Goal: Transaction & Acquisition: Purchase product/service

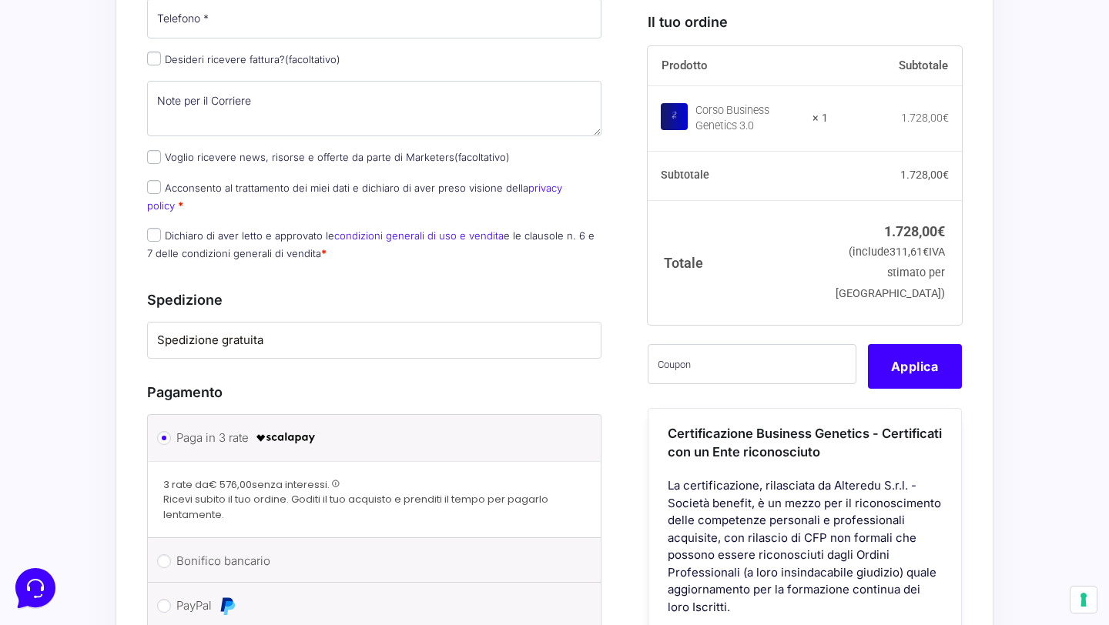
scroll to position [938, 0]
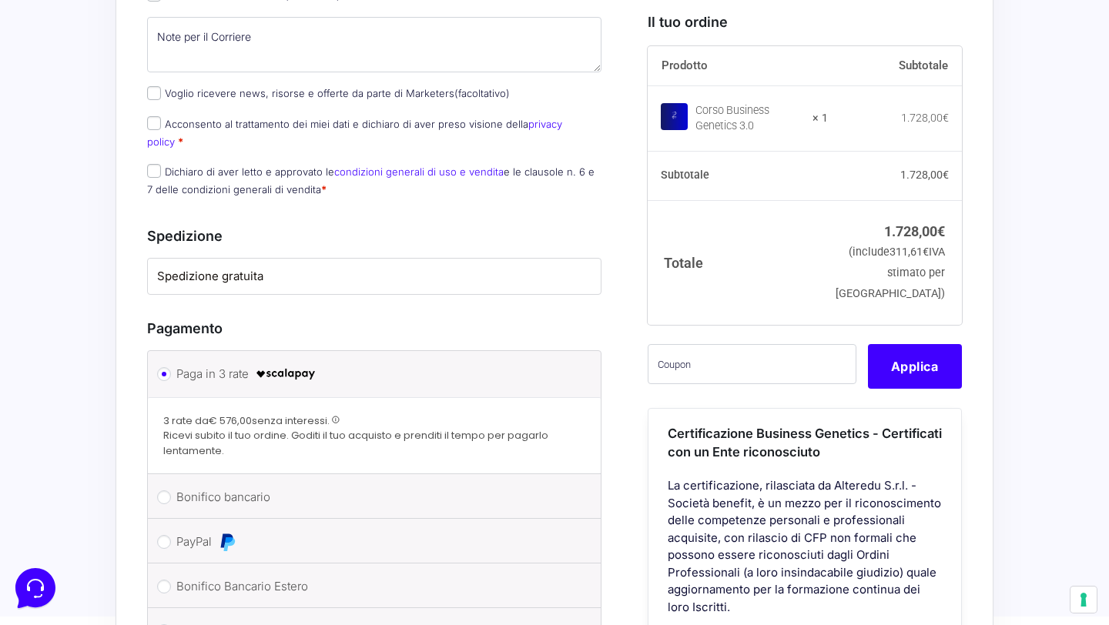
click at [244, 486] on label "Bonifico bancario" at bounding box center [371, 497] width 390 height 23
click at [171, 490] on input "Bonifico bancario" at bounding box center [164, 497] width 14 height 14
radio input "true"
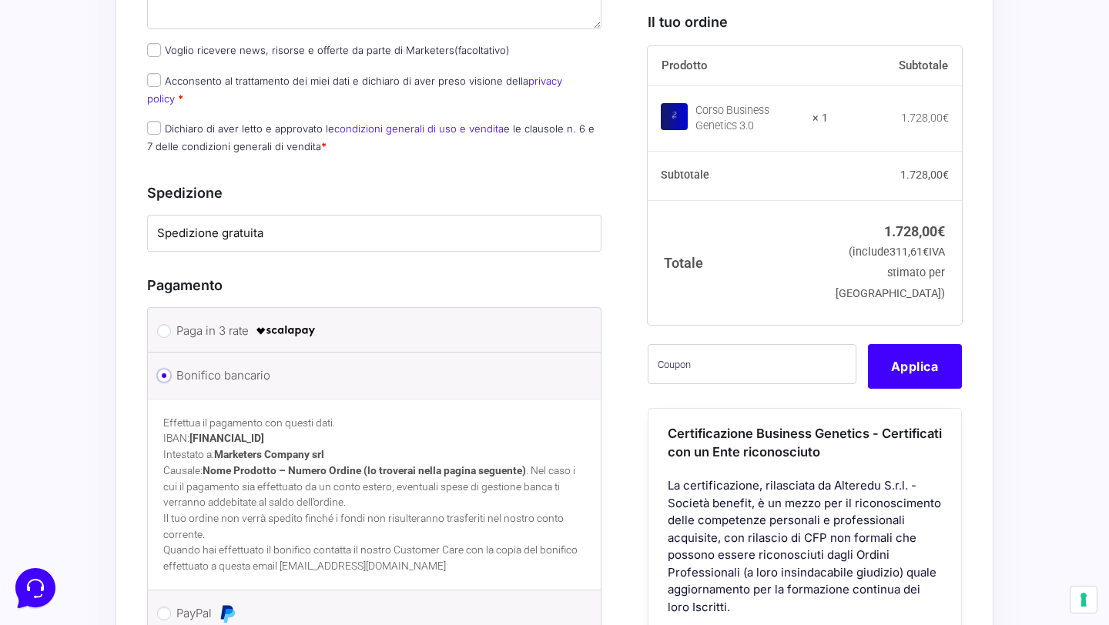
scroll to position [1007, 0]
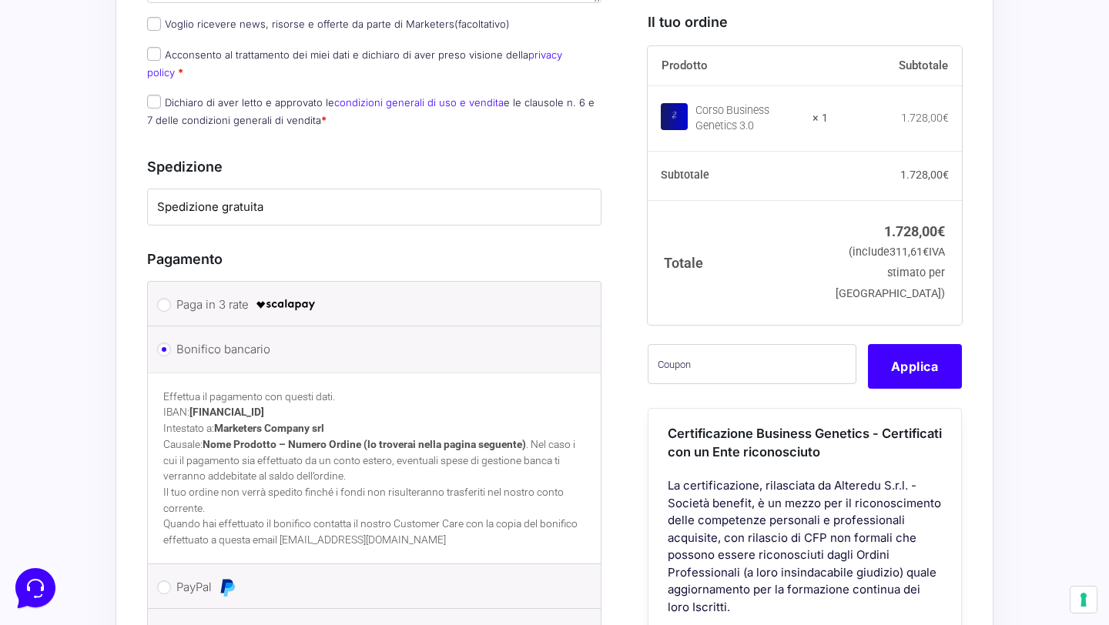
click at [246, 576] on label "PayPal" at bounding box center [371, 587] width 390 height 23
click at [171, 580] on input "PayPal" at bounding box center [164, 587] width 14 height 14
radio input "true"
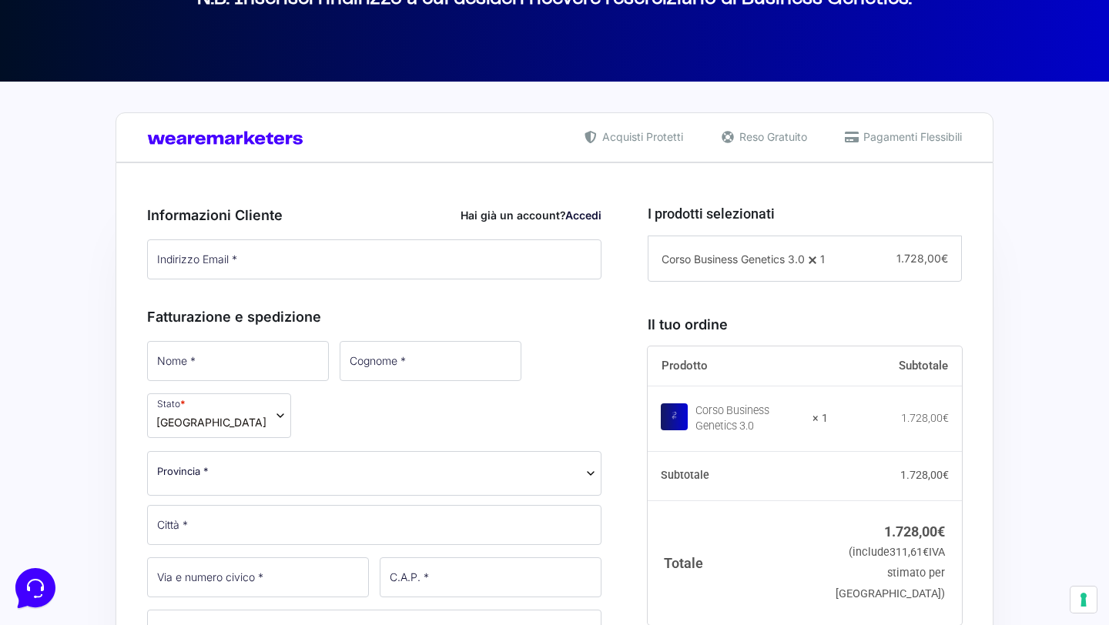
scroll to position [259, 0]
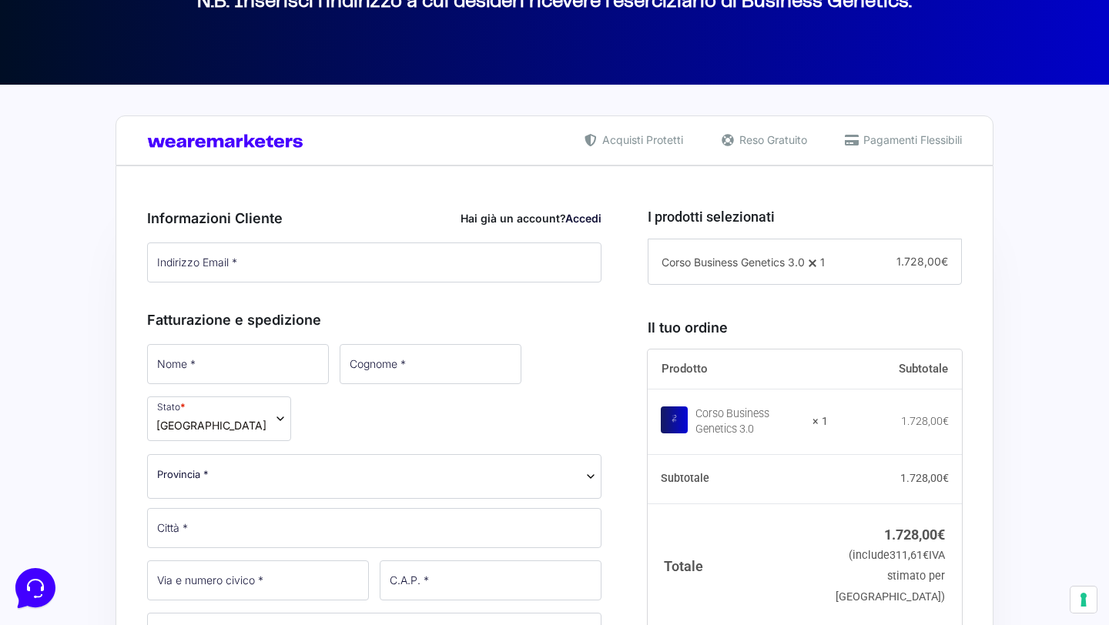
click at [573, 214] on link "Accedi" at bounding box center [583, 218] width 36 height 13
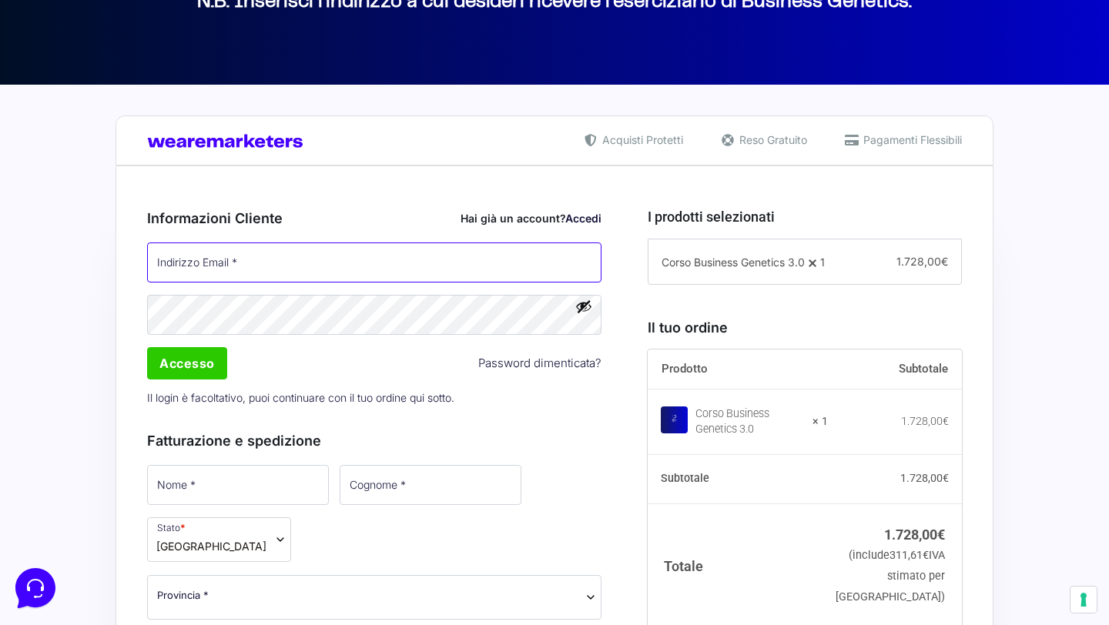
click at [256, 256] on input "Indirizzo Email *" at bounding box center [374, 262] width 454 height 40
type input "[EMAIL_ADDRESS][DOMAIN_NAME]"
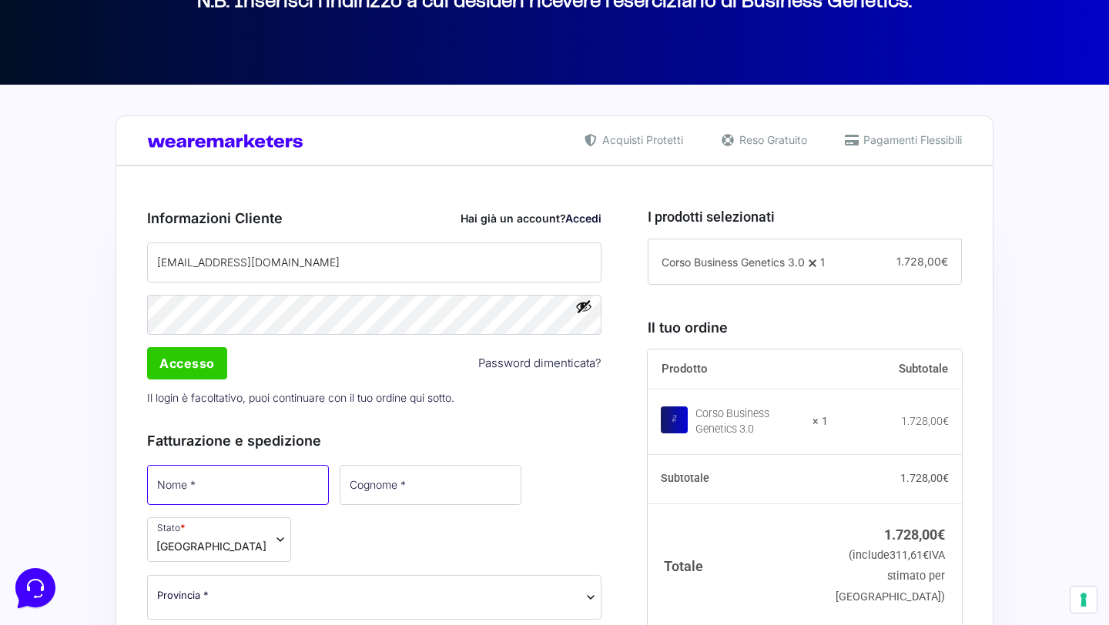
type input "[PERSON_NAME]"
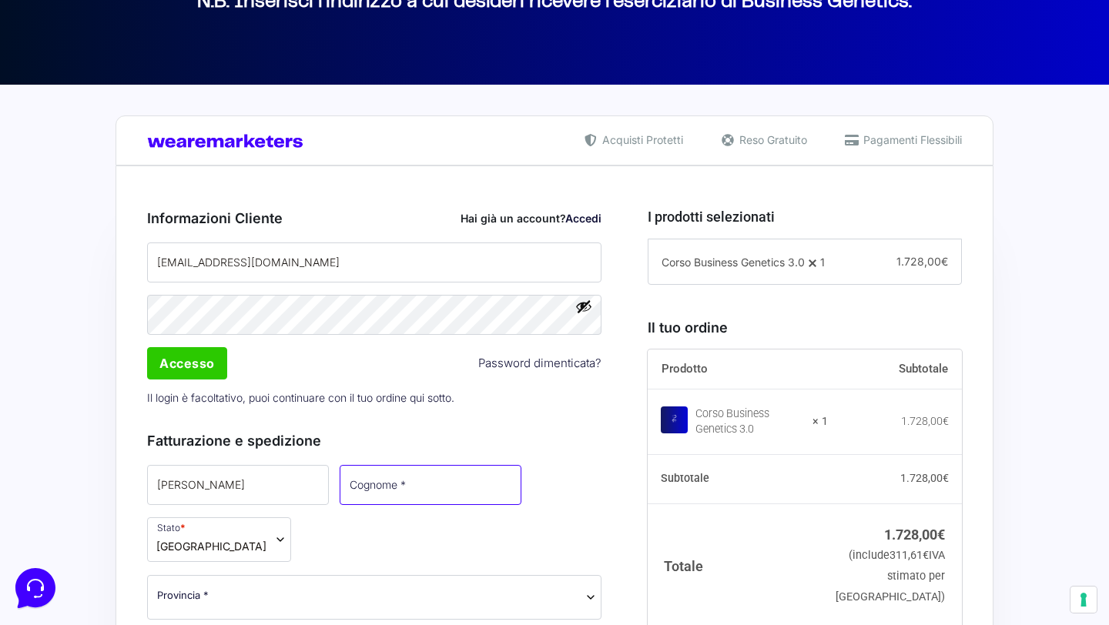
type input "Mariani"
select select "MB"
type input "Muggiò"
type input "36"
type input "20835"
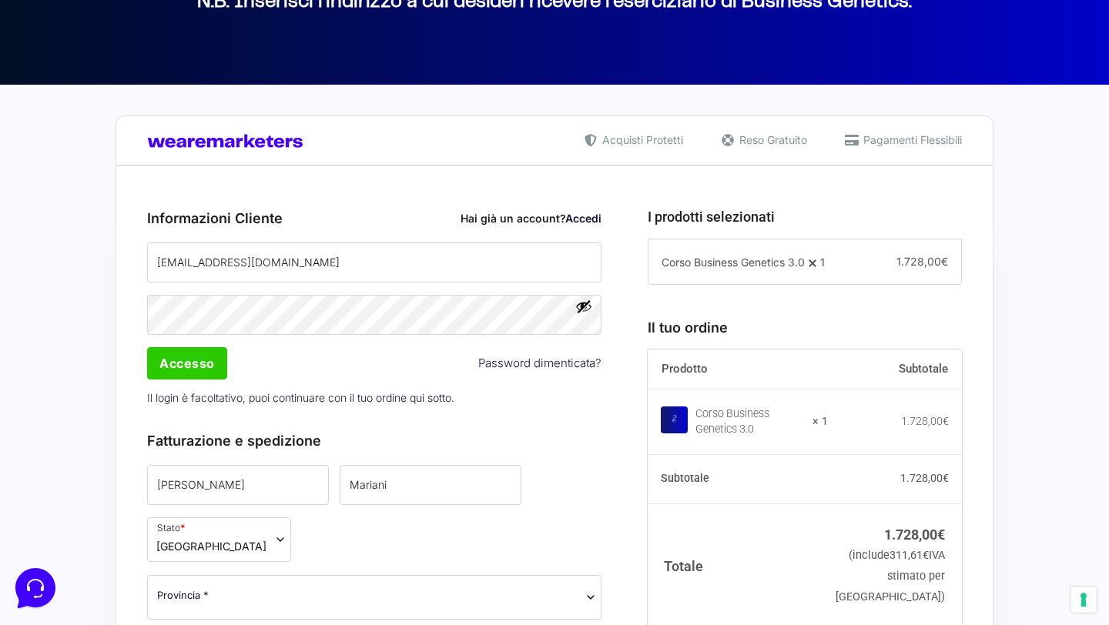
type input "[PHONE_NUMBER]"
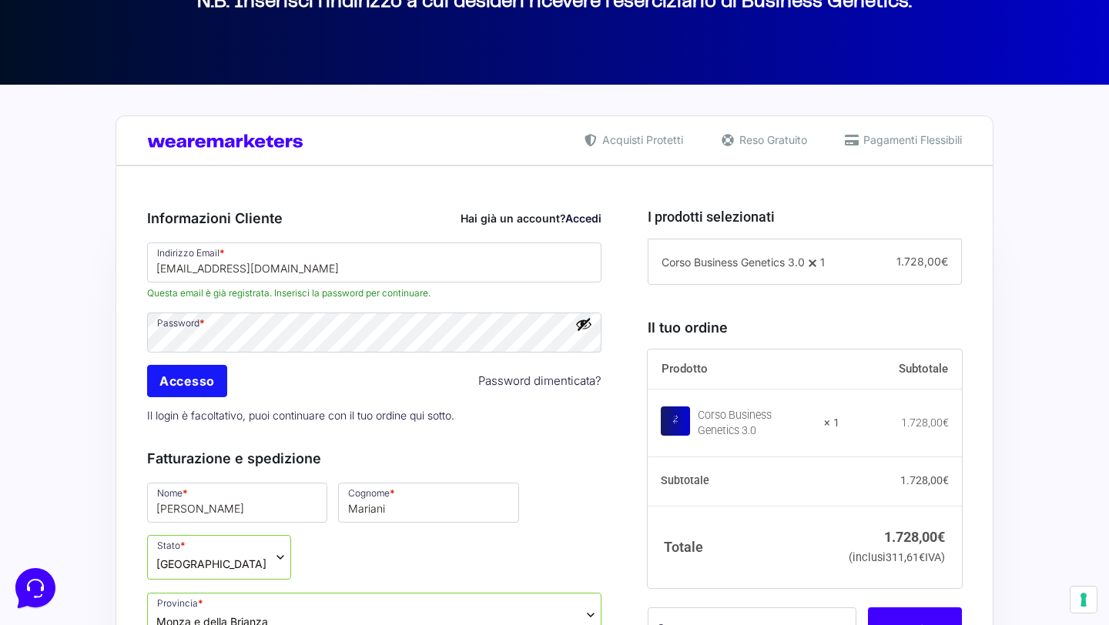
click at [208, 383] on input "Accesso" at bounding box center [187, 381] width 80 height 32
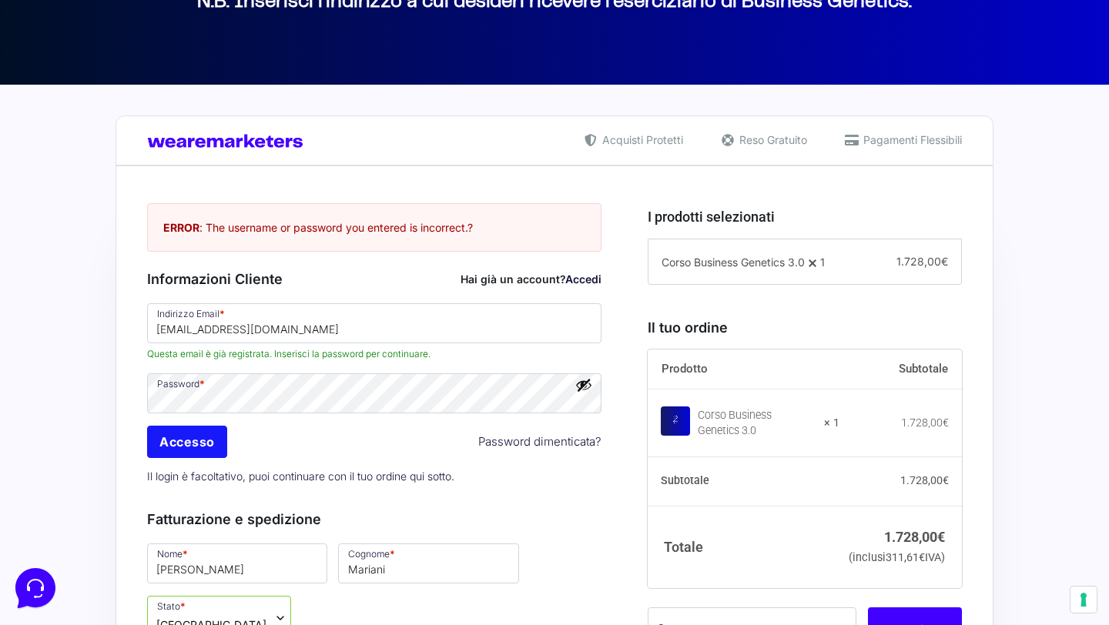
click at [203, 440] on input "Accesso" at bounding box center [187, 442] width 80 height 32
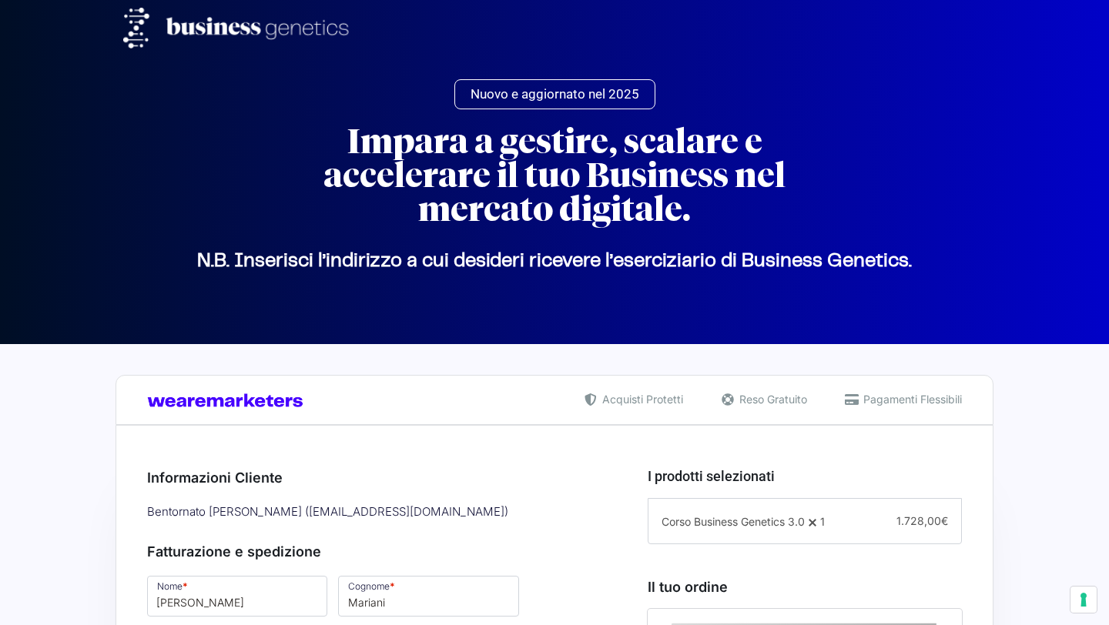
select select "MB"
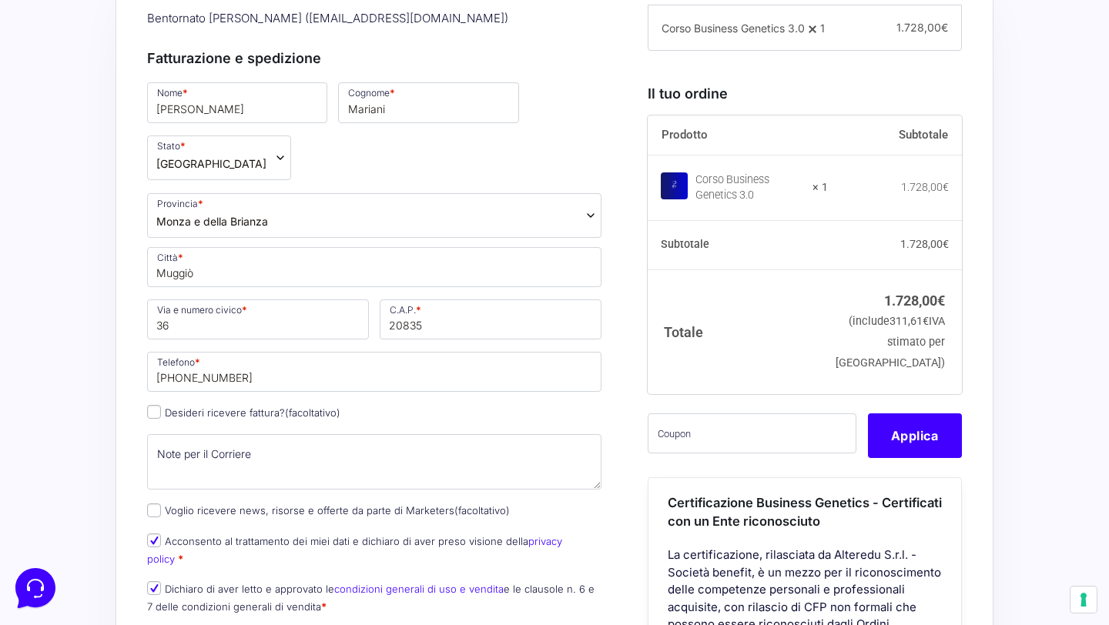
scroll to position [497, 0]
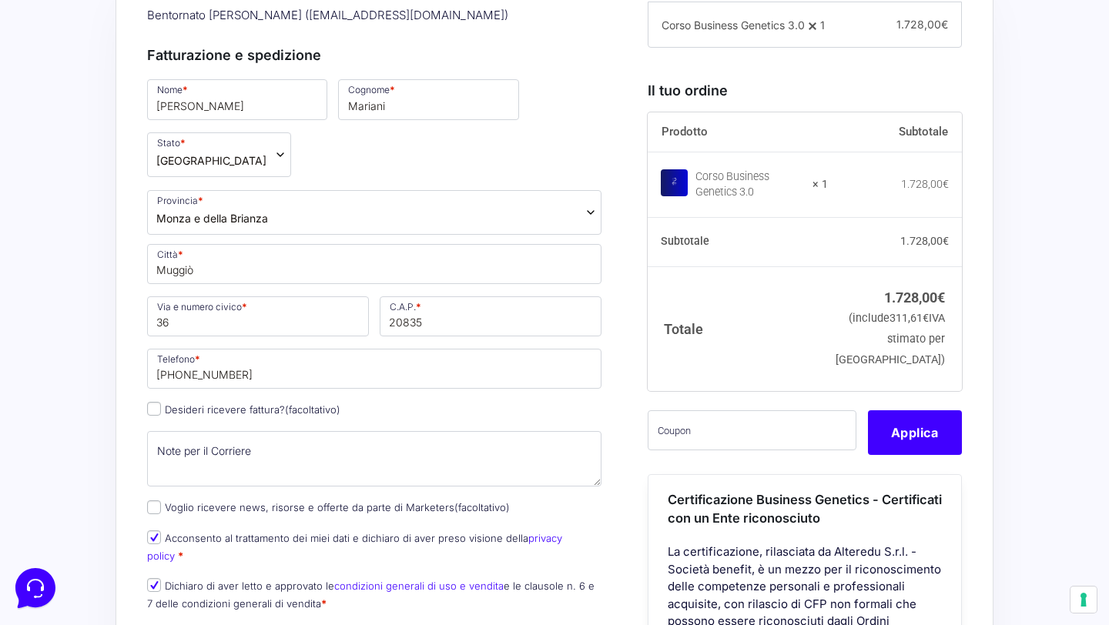
click at [222, 403] on label "Desideri ricevere fattura? (facoltativo)" at bounding box center [243, 409] width 193 height 12
click at [161, 402] on input "Desideri ricevere fattura? (facoltativo)" at bounding box center [154, 409] width 14 height 14
checkbox input "true"
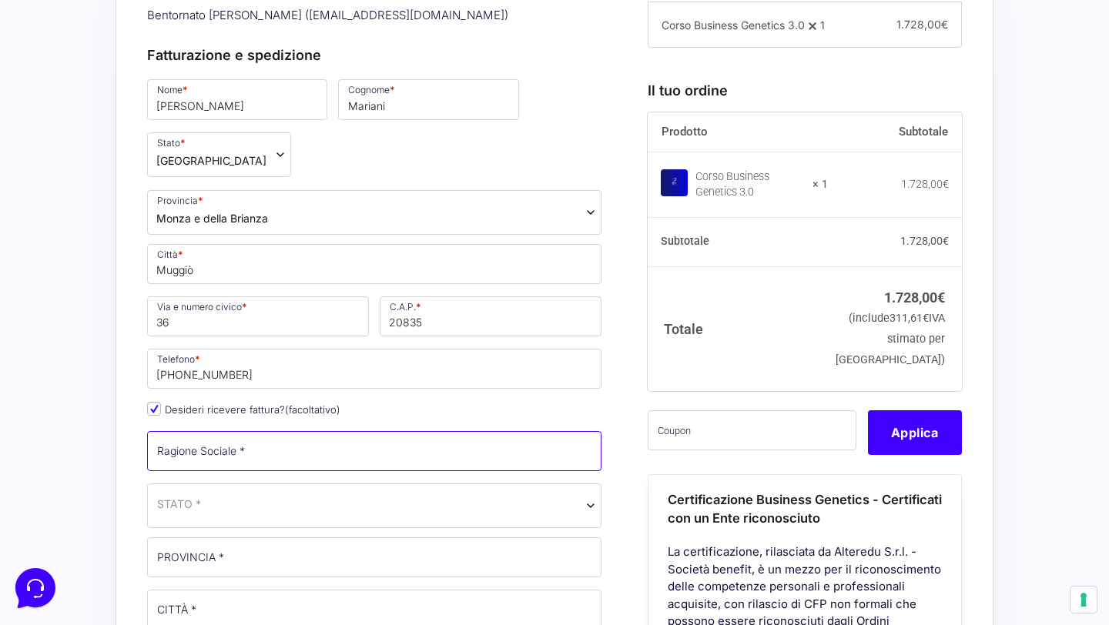
click at [234, 431] on input "Ragione Sociale *" at bounding box center [374, 451] width 454 height 40
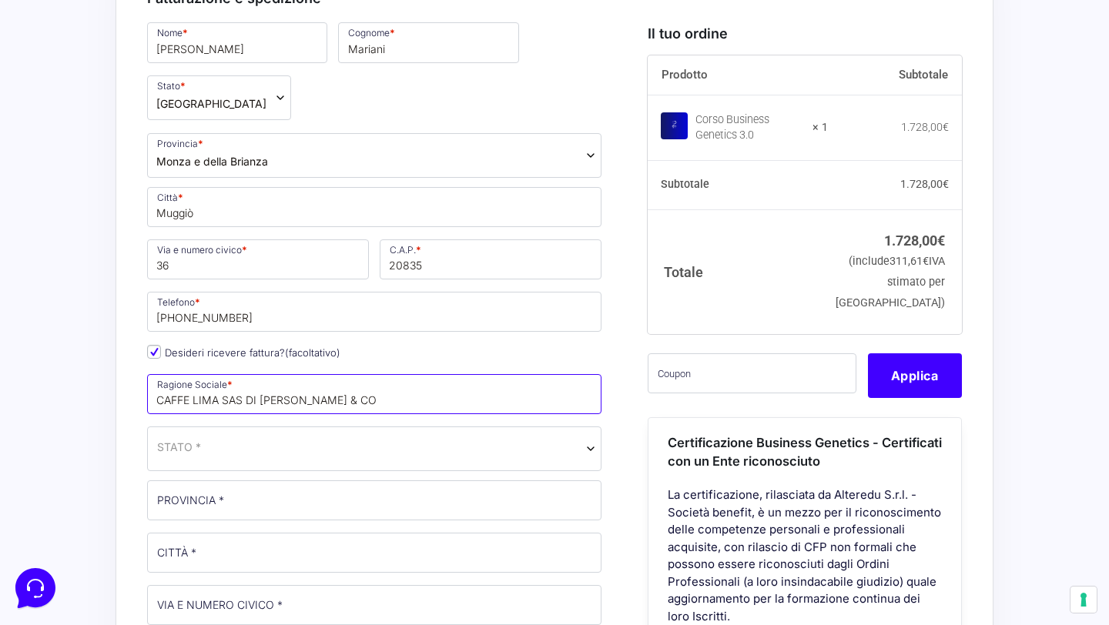
scroll to position [561, 0]
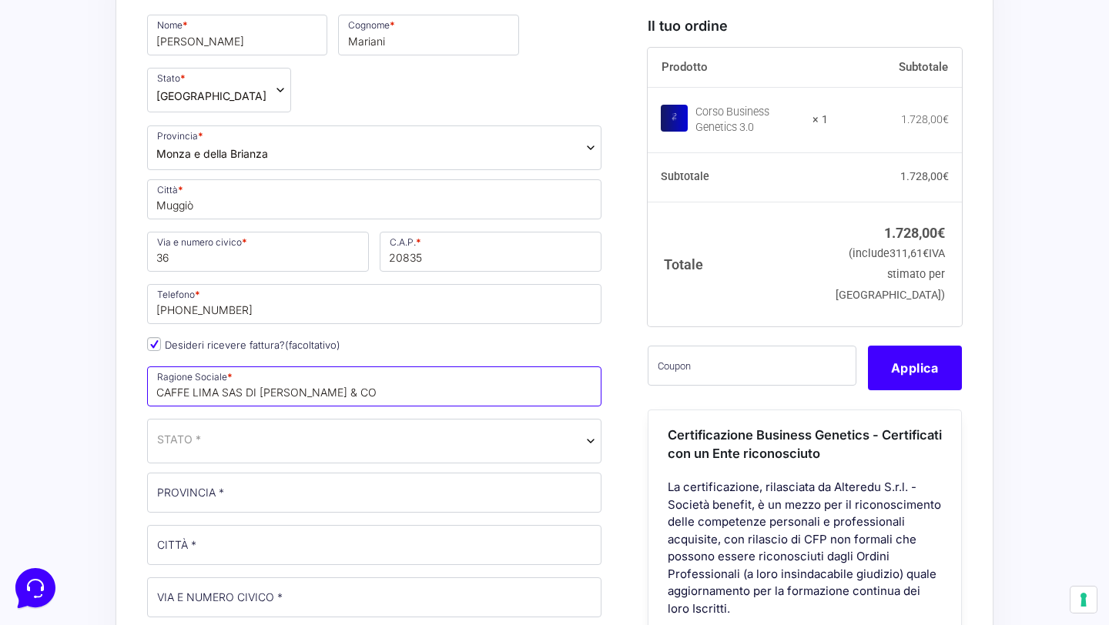
type input "CAFFE LIMA SAS DI [PERSON_NAME] & CO"
click at [194, 419] on span "STATO *" at bounding box center [374, 441] width 454 height 45
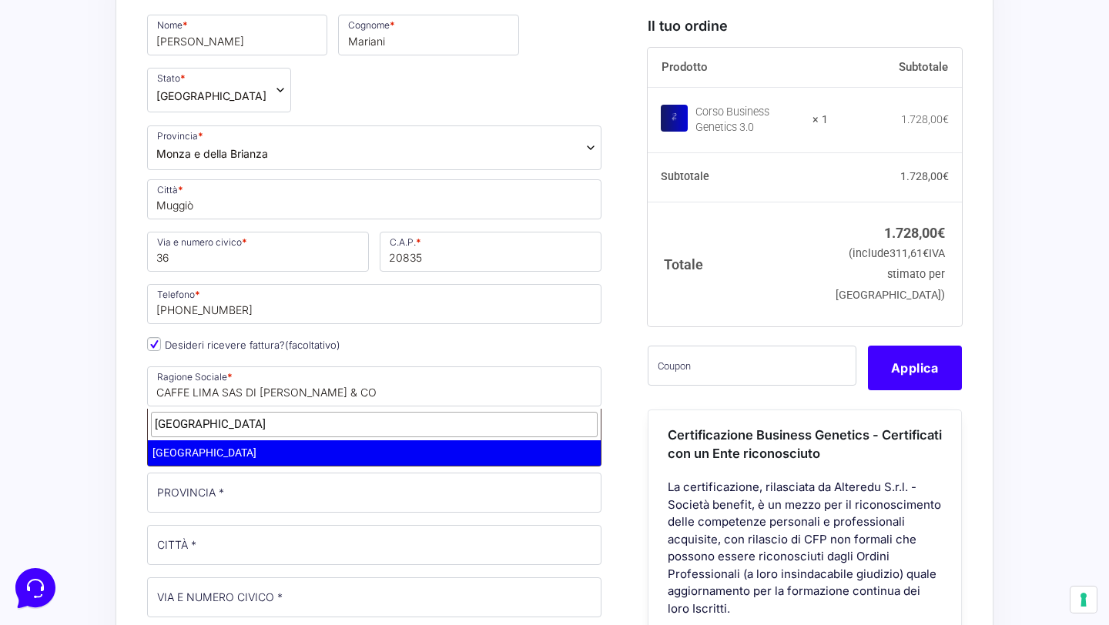
type input "[GEOGRAPHIC_DATA]"
select select "IT"
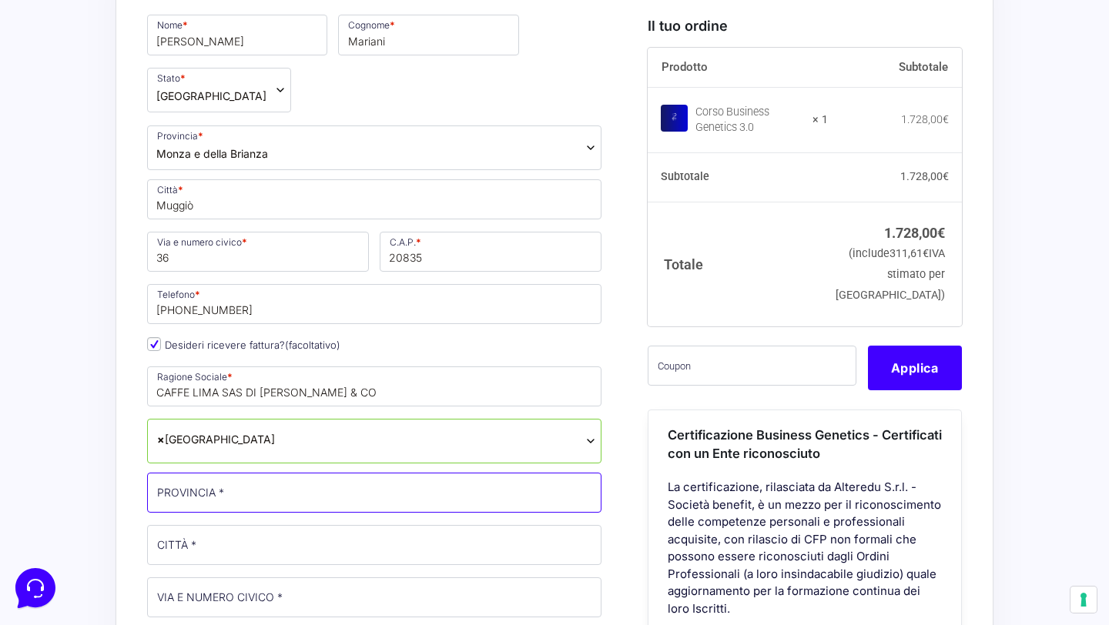
click at [239, 473] on input "PROVINCIA *" at bounding box center [374, 493] width 454 height 40
type input "M"
click at [276, 473] on input "[GEOGRAPHIC_DATA]" at bounding box center [374, 493] width 454 height 40
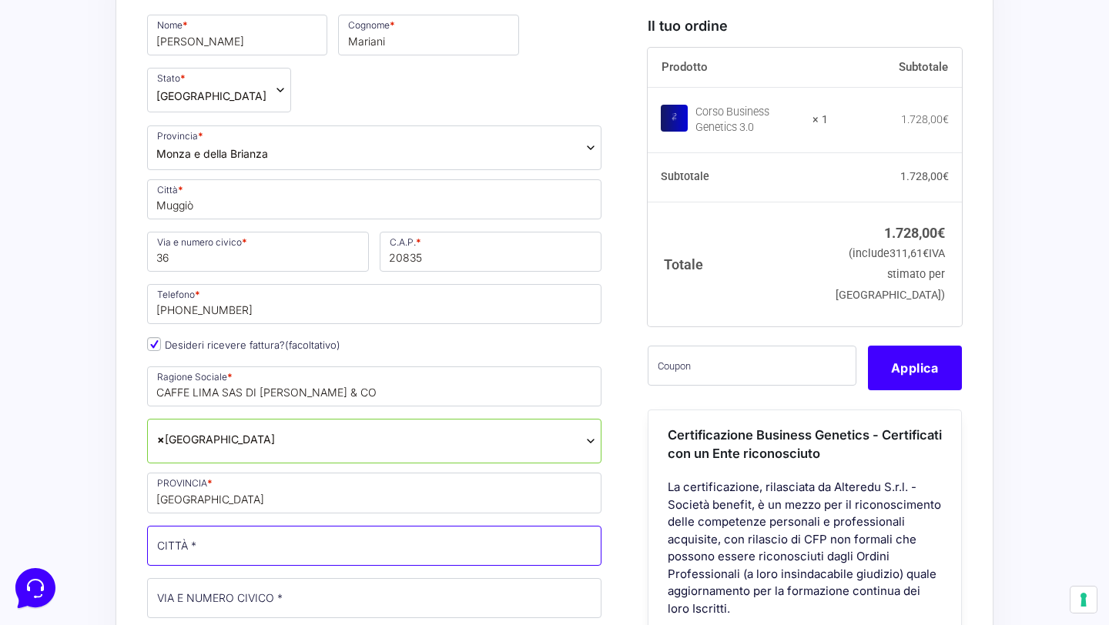
click at [261, 526] on input "CITTÀ *" at bounding box center [374, 546] width 454 height 40
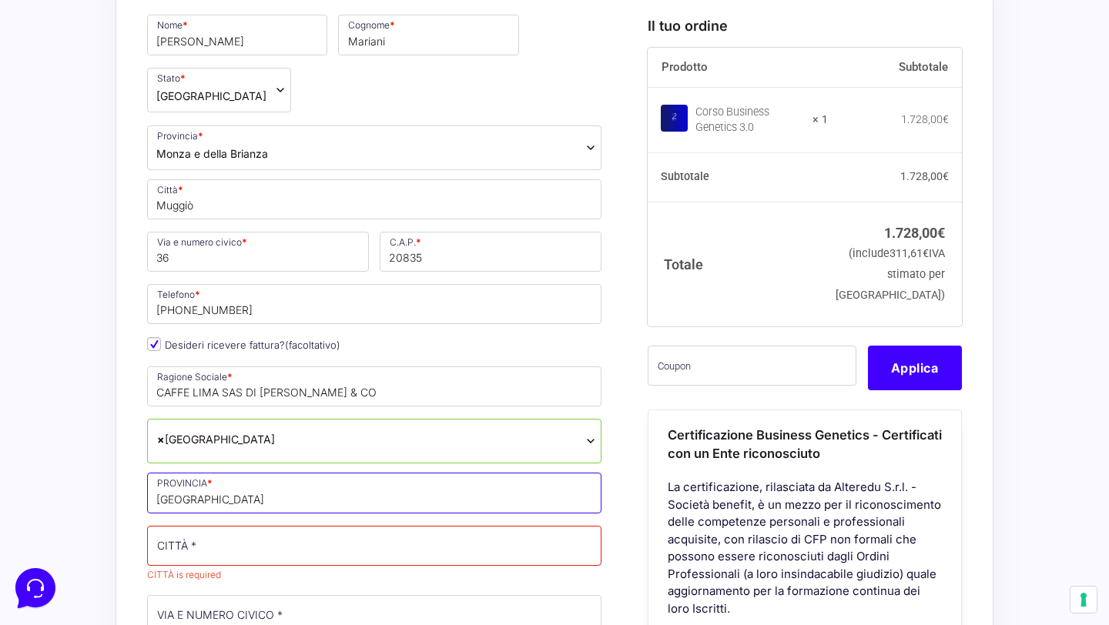
click at [198, 473] on input "[GEOGRAPHIC_DATA]" at bounding box center [374, 493] width 454 height 40
type input "M"
type input "MB"
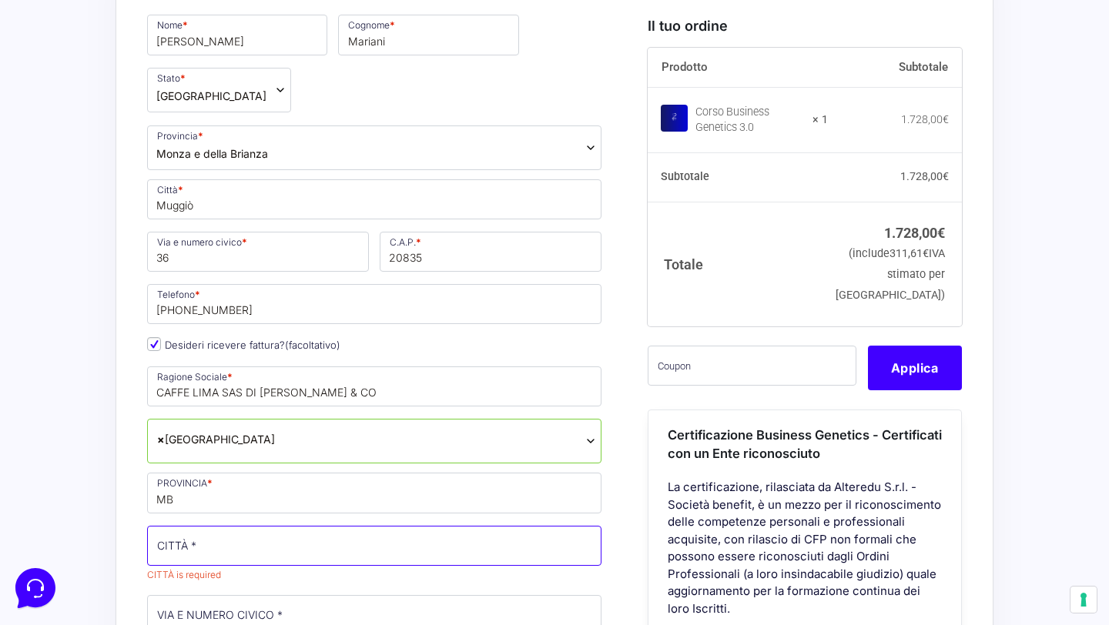
click at [187, 526] on input "CITTÀ *" at bounding box center [374, 546] width 454 height 40
type input "M"
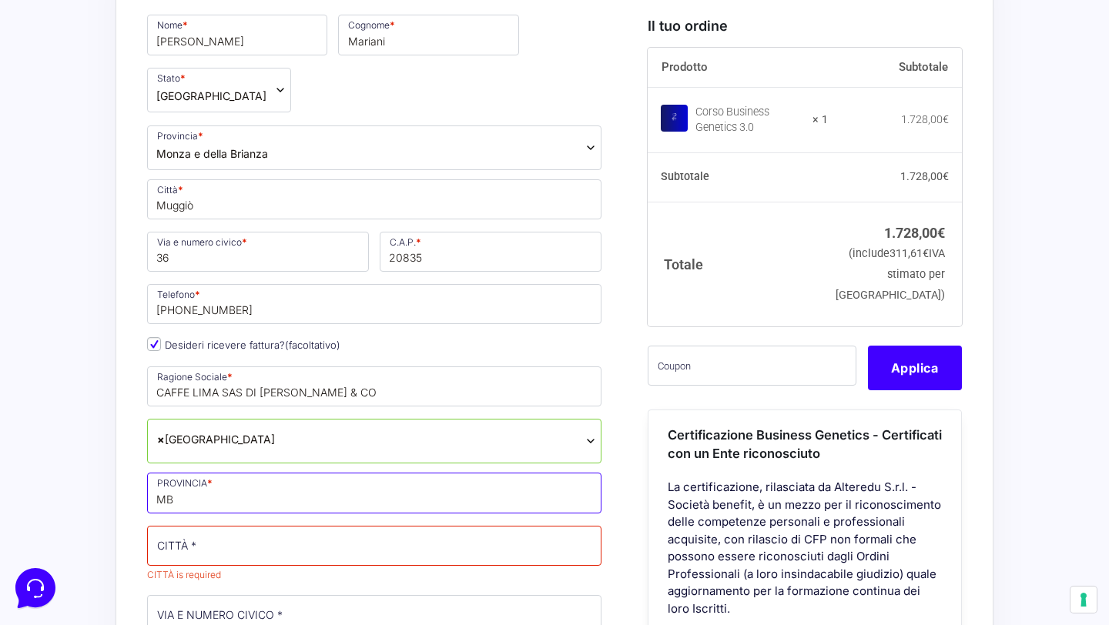
click at [198, 473] on input "MB" at bounding box center [374, 493] width 454 height 40
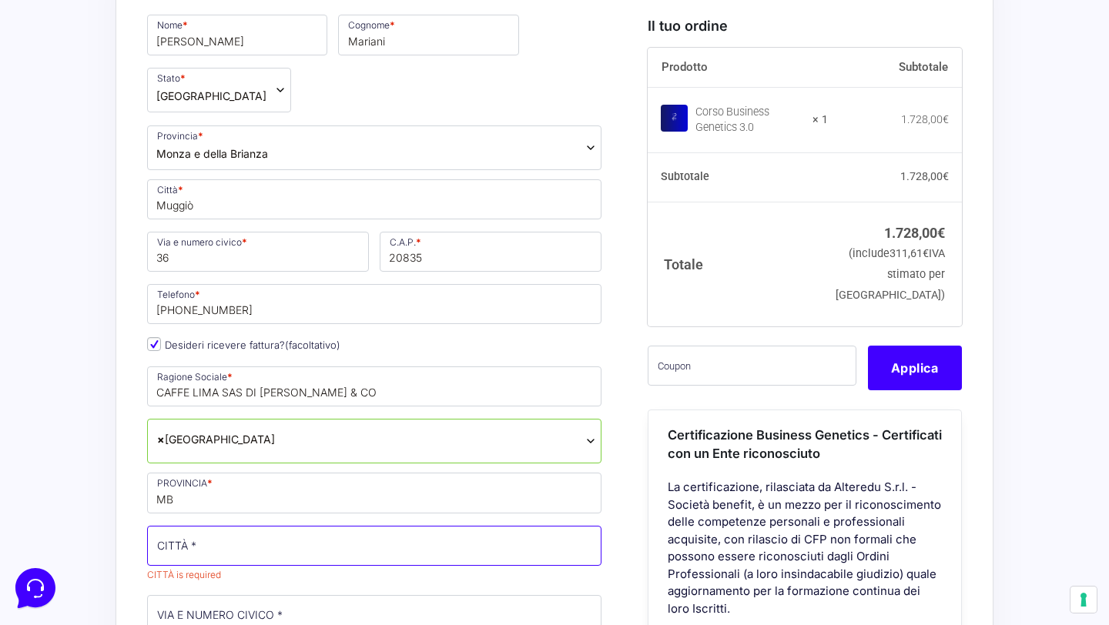
click at [179, 526] on input "CITTÀ *" at bounding box center [374, 546] width 454 height 40
type input "DESIO"
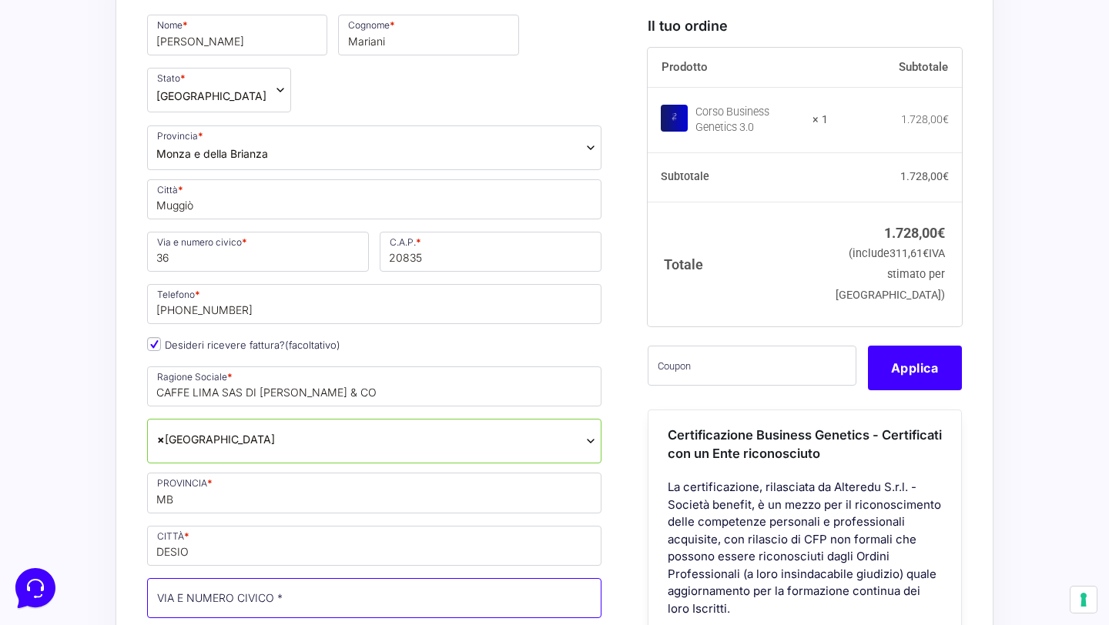
click at [221, 578] on input "VIA E NUMERO CIVICO *" at bounding box center [374, 598] width 454 height 40
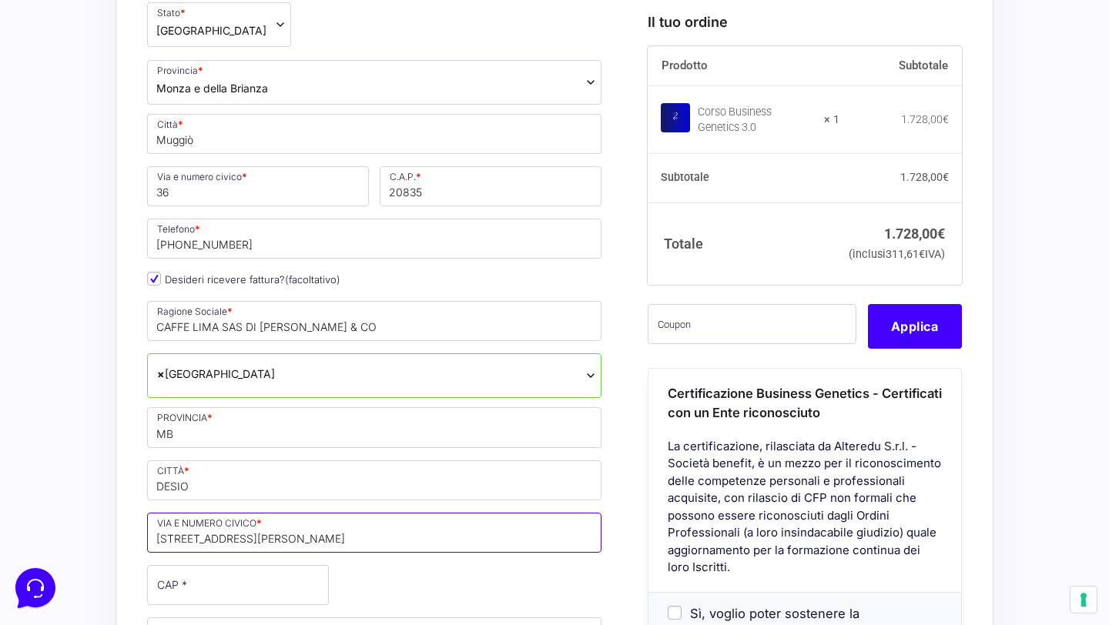
scroll to position [650, 0]
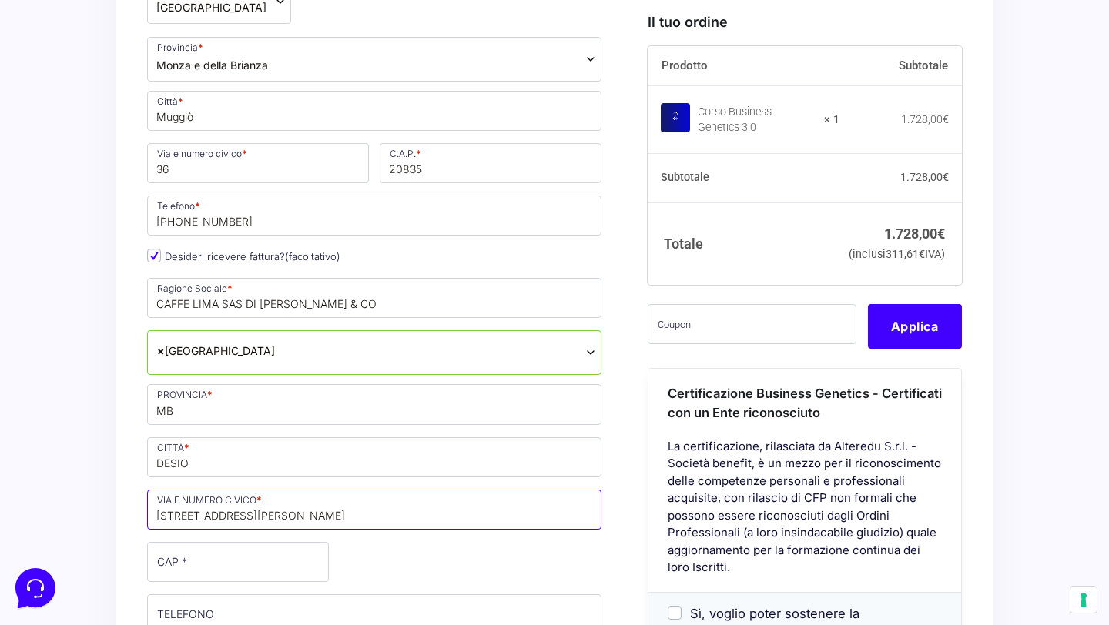
click at [177, 490] on input "[STREET_ADDRESS][PERSON_NAME]" at bounding box center [374, 510] width 454 height 40
type input "[STREET_ADDRESS][PERSON_NAME]"
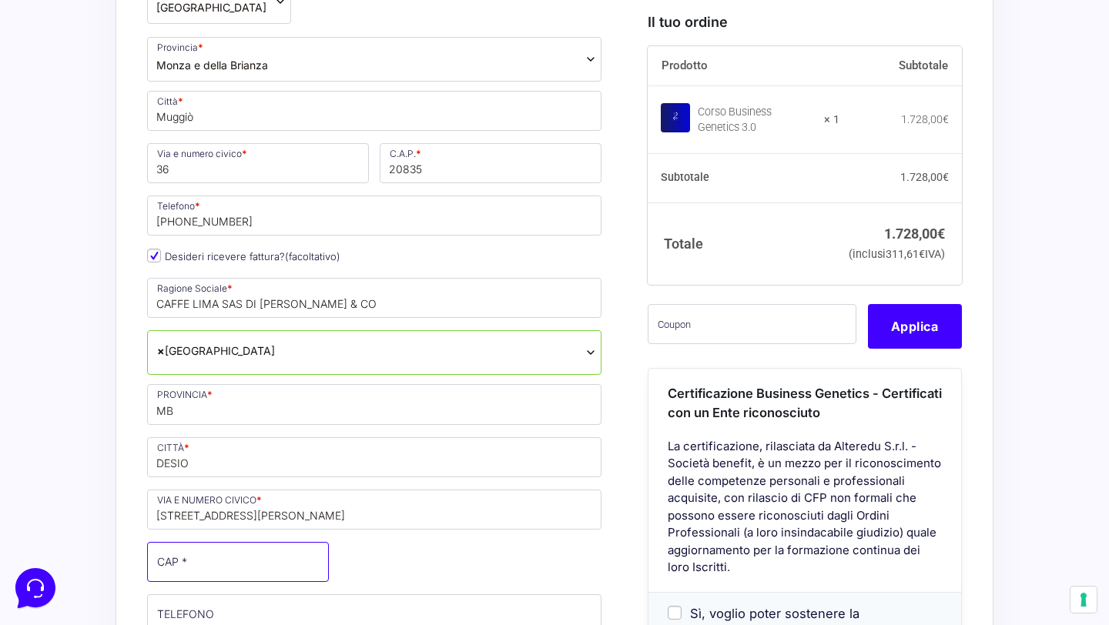
click at [185, 542] on input "CAP *" at bounding box center [238, 562] width 182 height 40
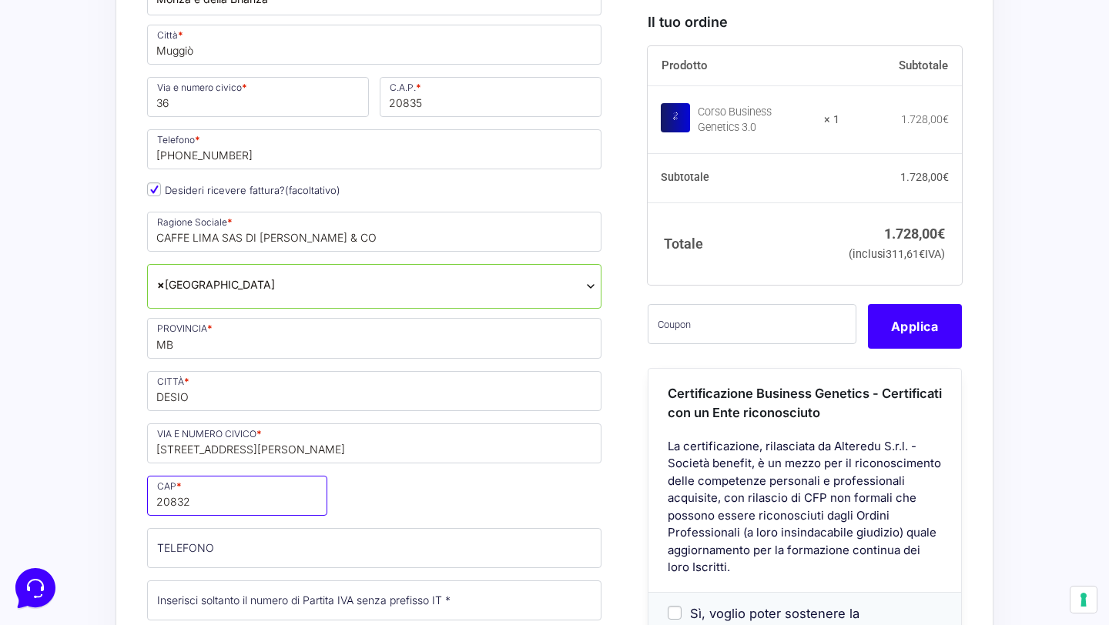
scroll to position [758, 0]
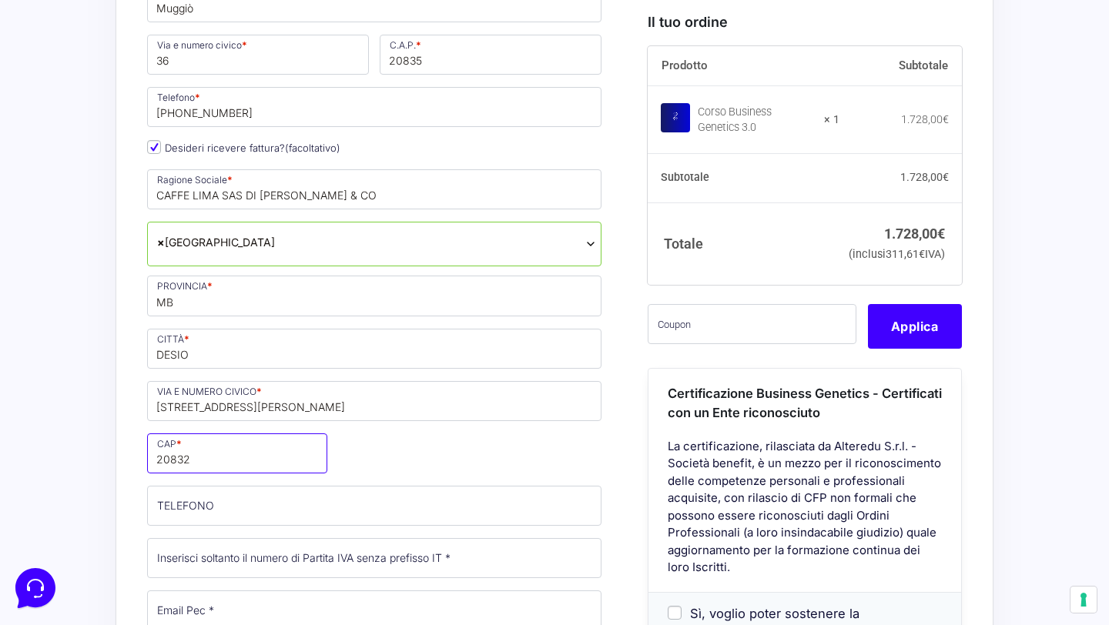
type input "20832"
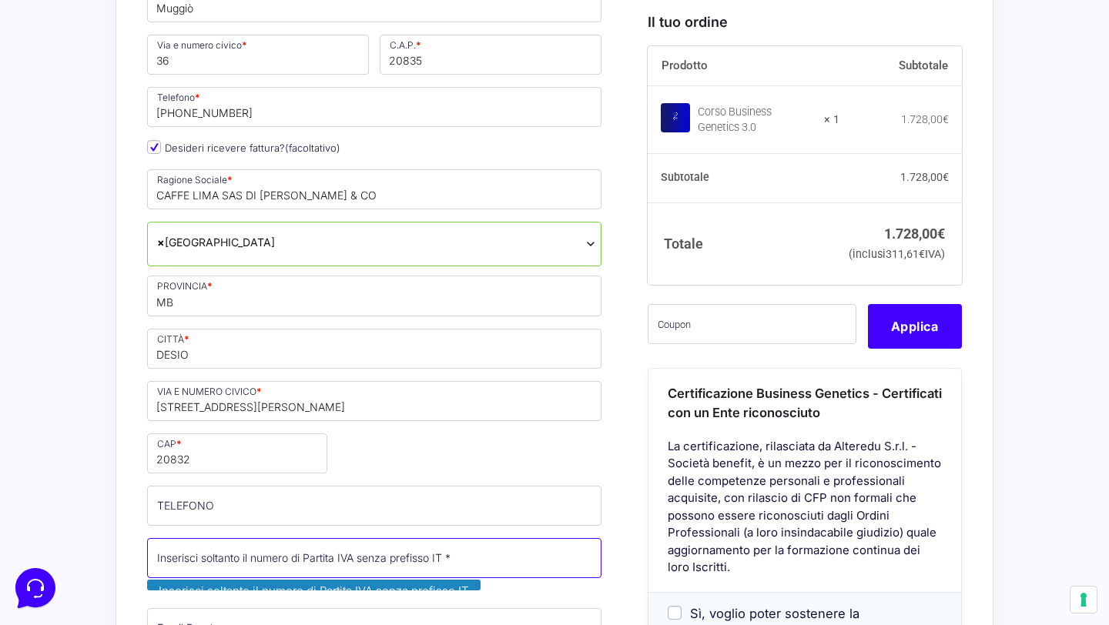
click at [242, 538] on input "Partita Iva *" at bounding box center [374, 558] width 454 height 40
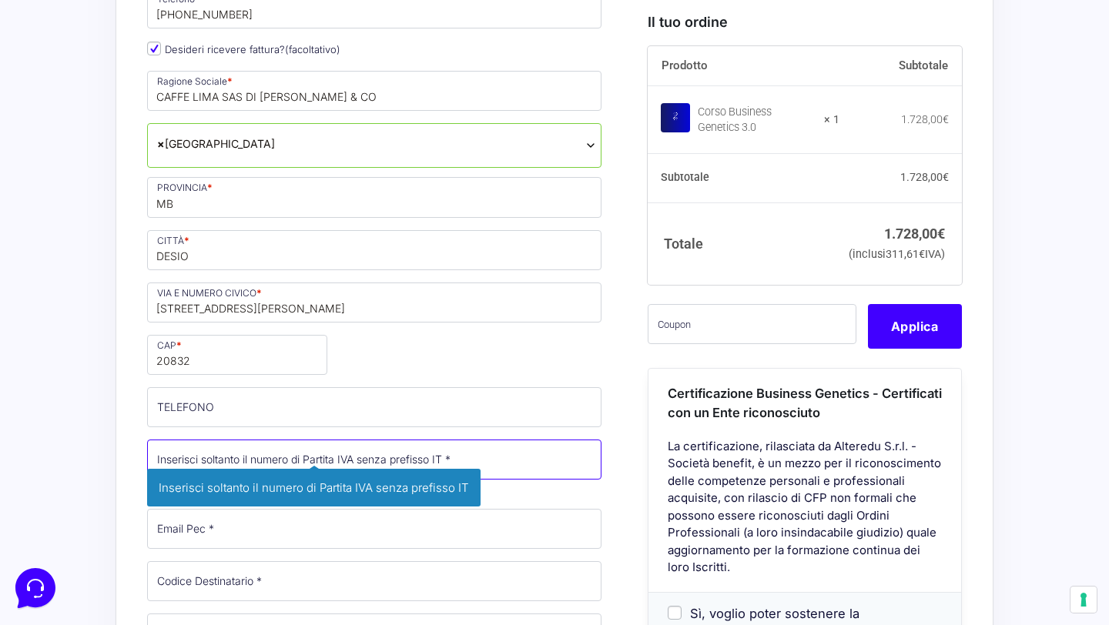
scroll to position [915, 0]
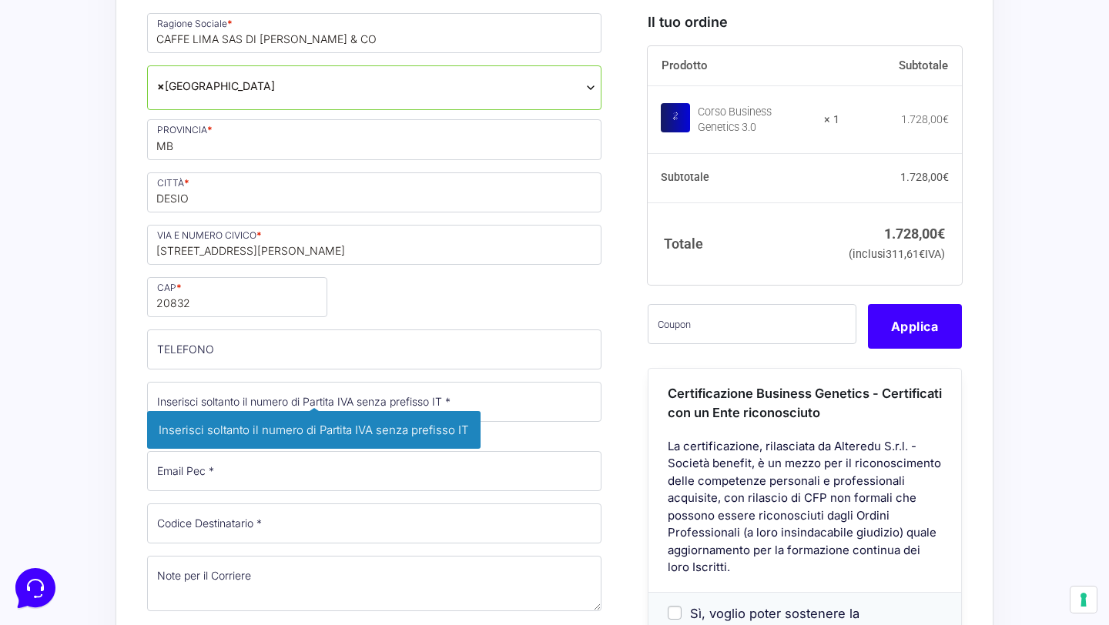
click at [119, 493] on div "Riepilogo Ordine 1.728,00 € Prodotto Subtotale Corso Business Genetics 3.0 × 1 …" at bounding box center [554, 428] width 878 height 1836
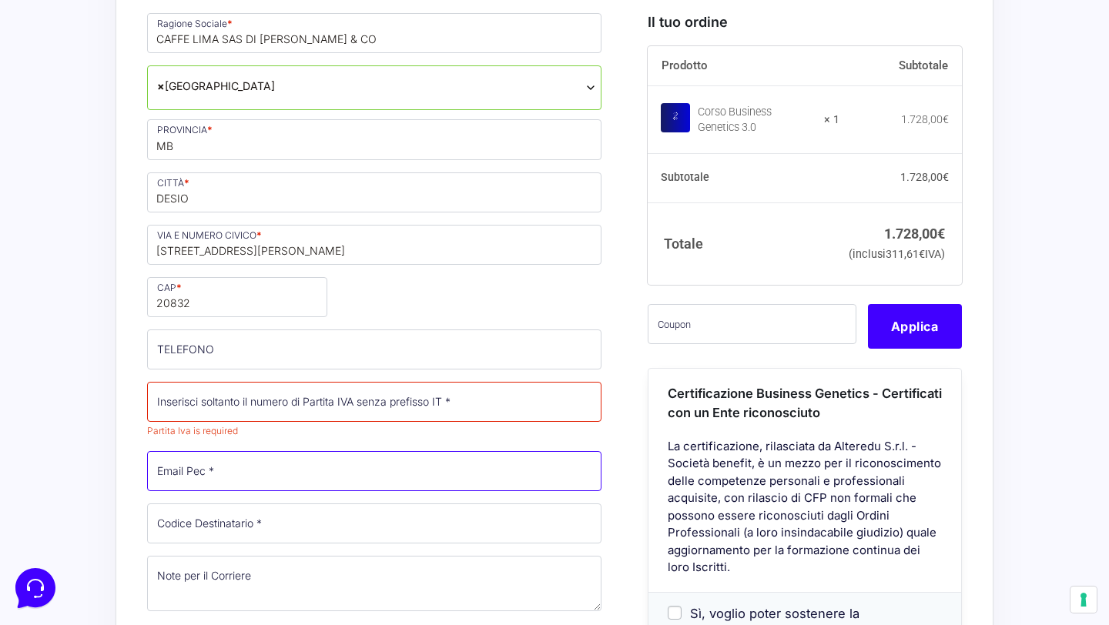
click at [212, 451] on input "Email Pec *" at bounding box center [374, 471] width 454 height 40
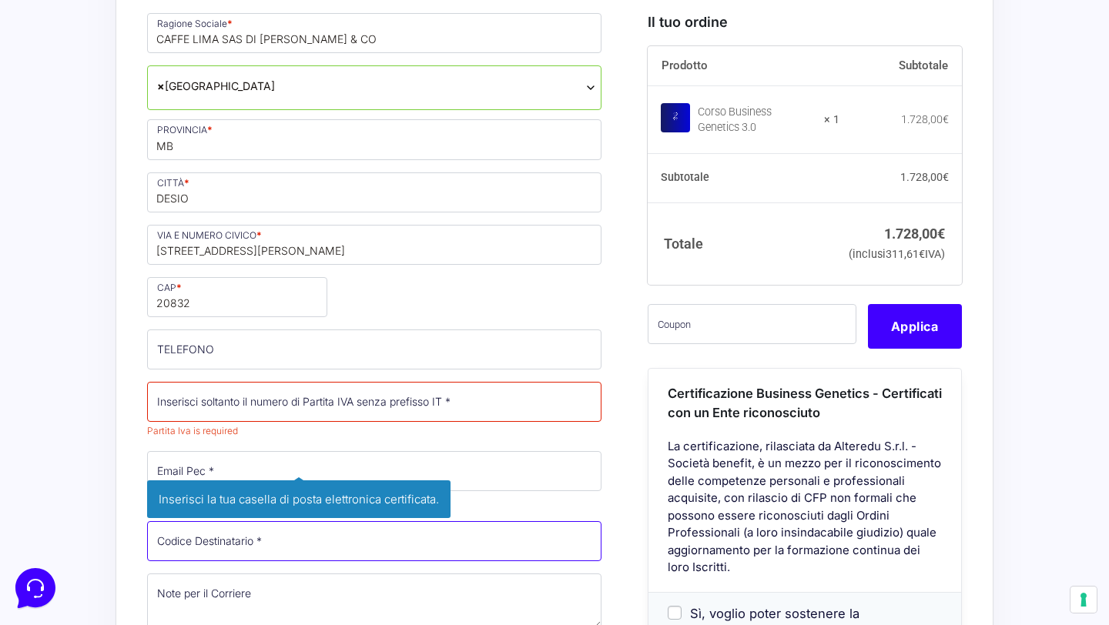
click at [181, 519] on p "Codice Destinatario * Inserisci il tuo codice destinatario per la fatturazione …" at bounding box center [374, 541] width 465 height 45
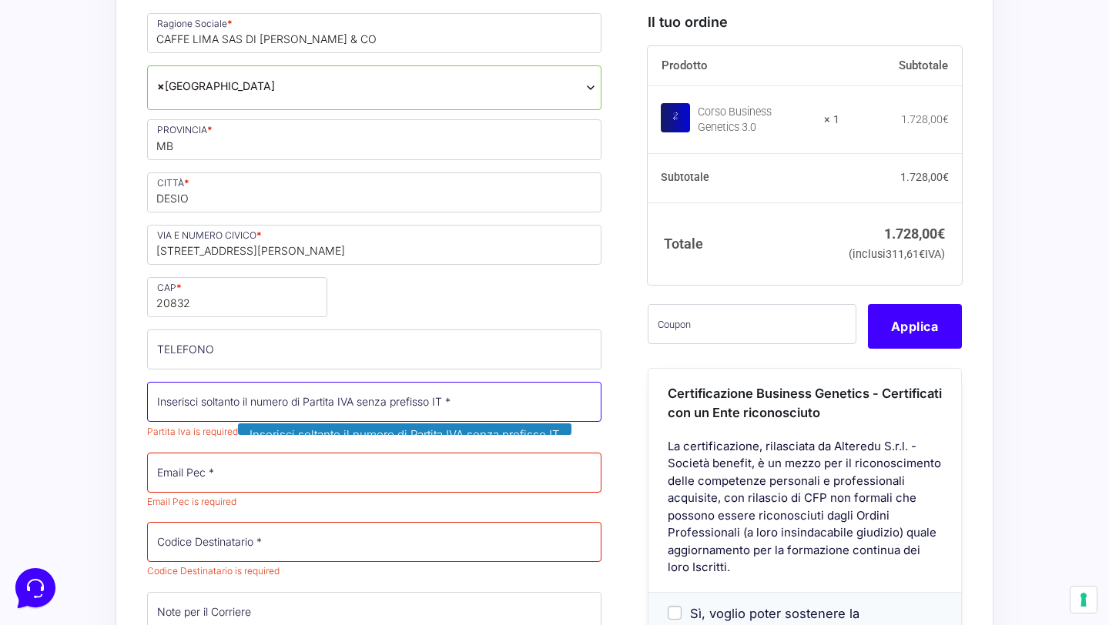
click at [182, 382] on input "Partita Iva *" at bounding box center [374, 402] width 454 height 40
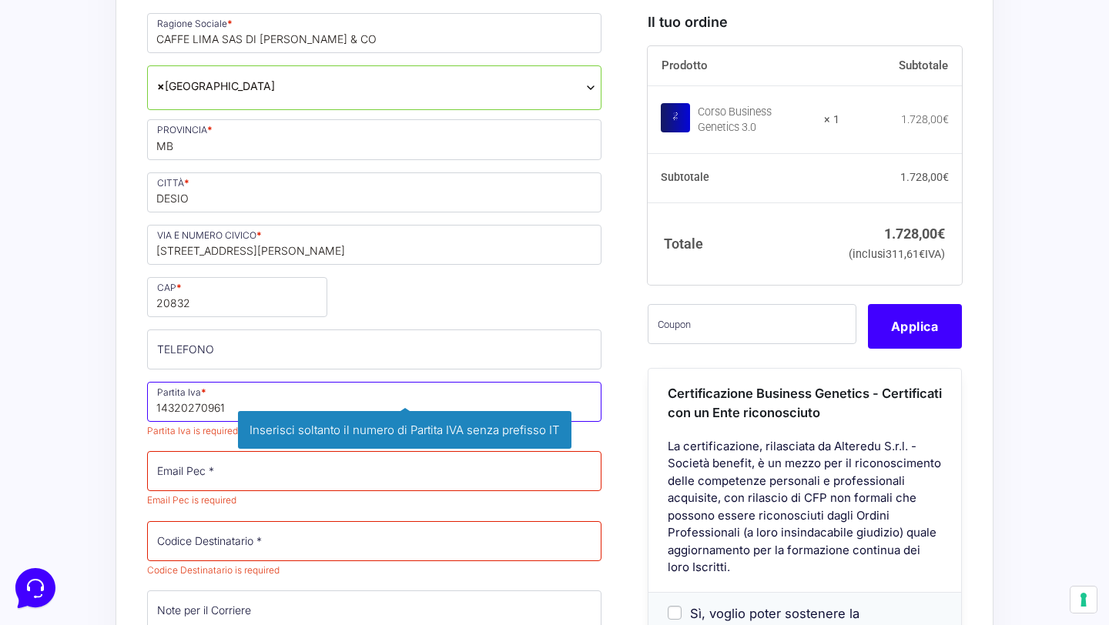
type input "14320270961"
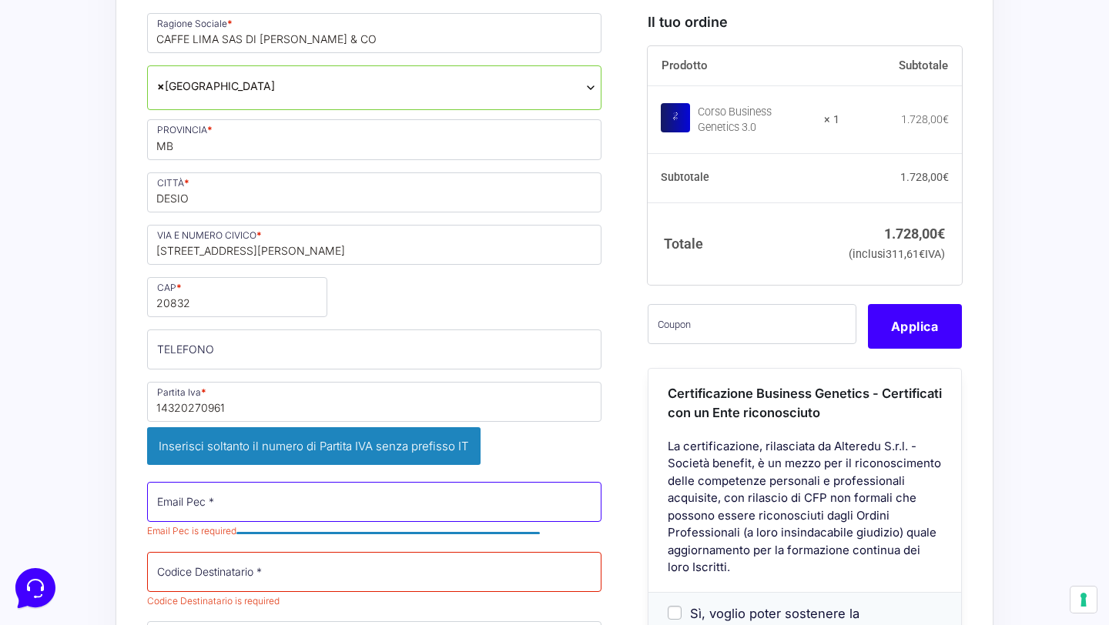
click at [172, 417] on div "Nome * [PERSON_NAME] * [PERSON_NAME] * Seleziona un paese / una regione… [GEOGR…" at bounding box center [374, 235] width 465 height 1153
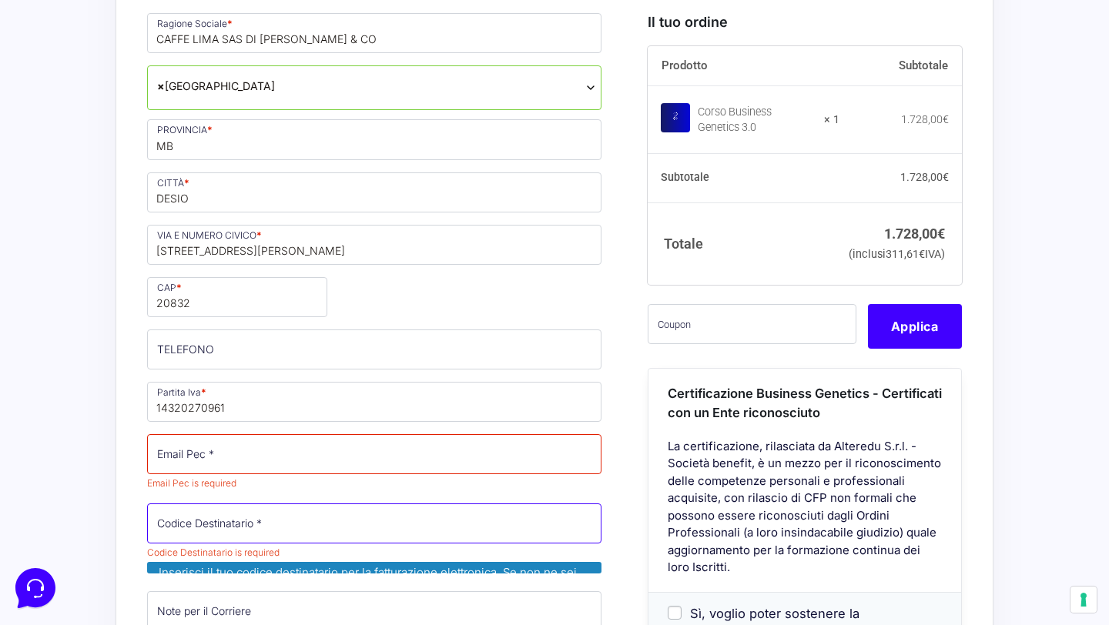
click at [183, 503] on input "Codice Destinatario *" at bounding box center [374, 523] width 454 height 40
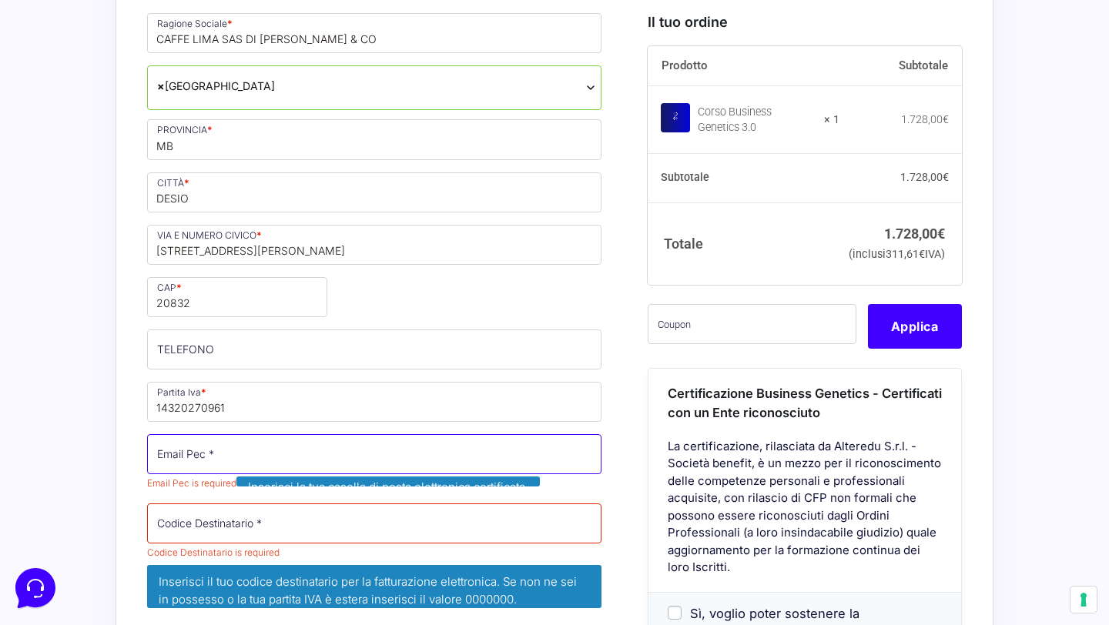
click at [239, 434] on input "Email Pec *" at bounding box center [374, 454] width 454 height 40
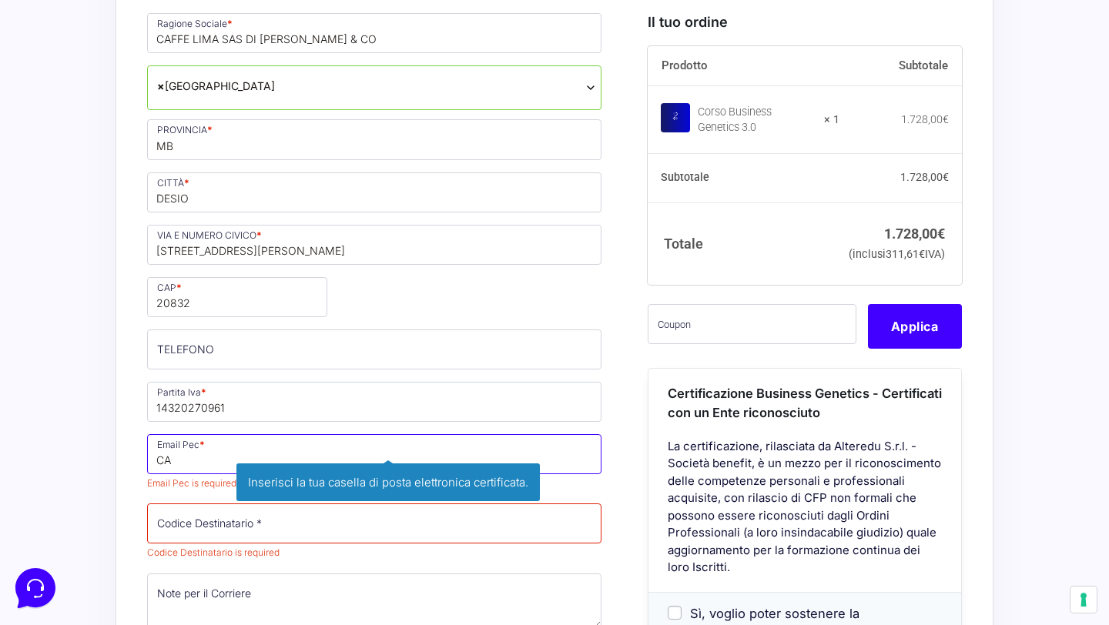
type input "C"
type input "[EMAIL_ADDRESS][DOMAIN_NAME]"
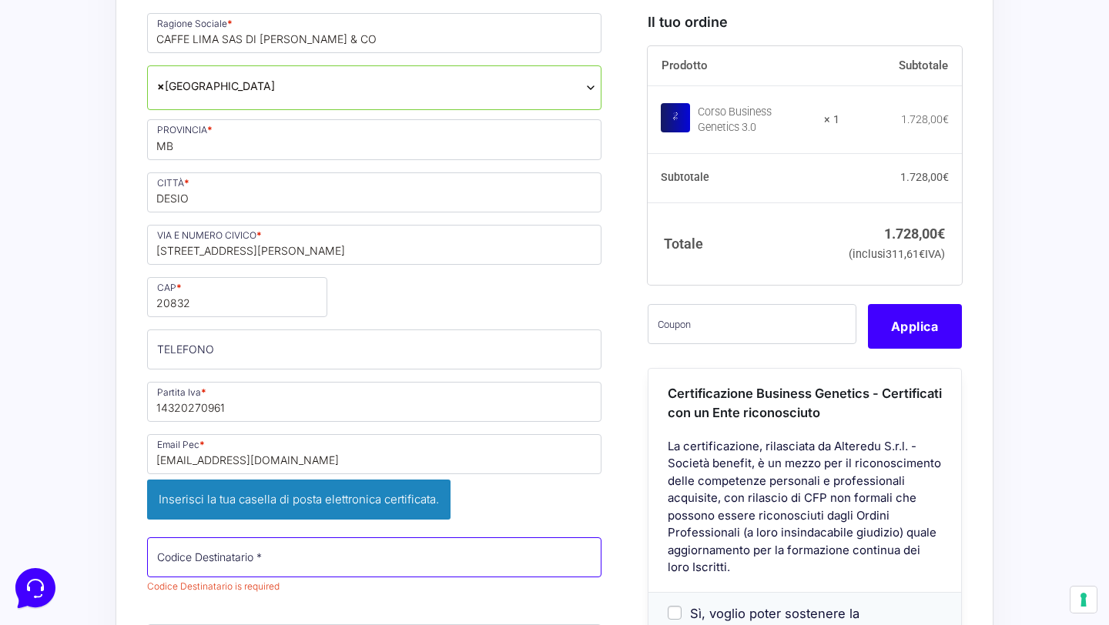
click at [187, 467] on div "Nome * [PERSON_NAME] * [PERSON_NAME] * Seleziona un paese / una regione… [GEOGR…" at bounding box center [374, 237] width 465 height 1156
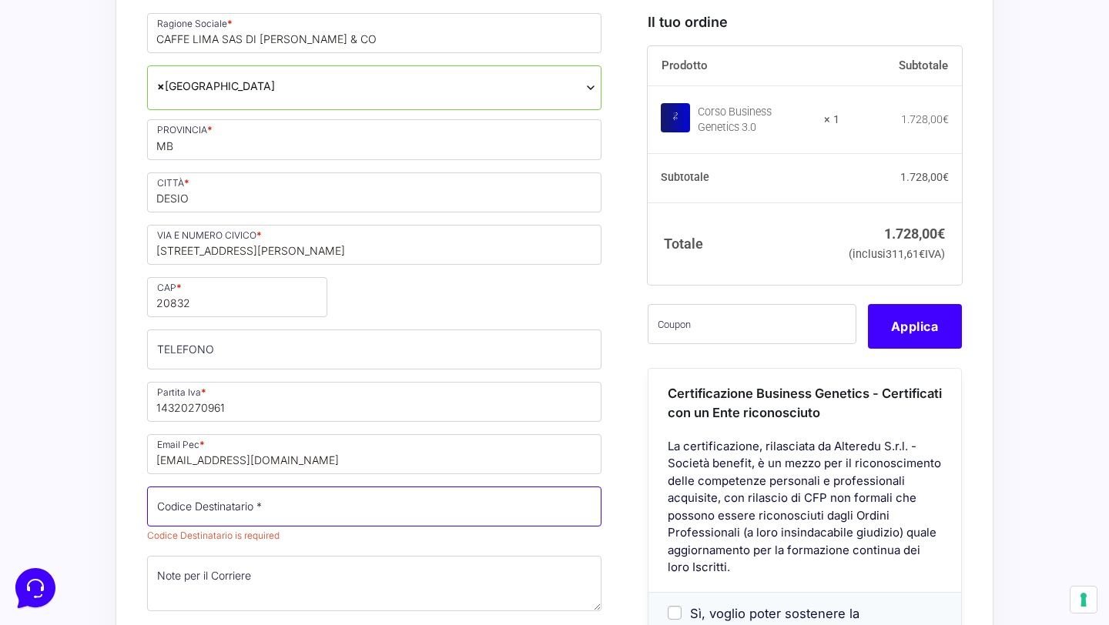
click at [187, 487] on input "Codice Destinatario *" at bounding box center [374, 507] width 454 height 40
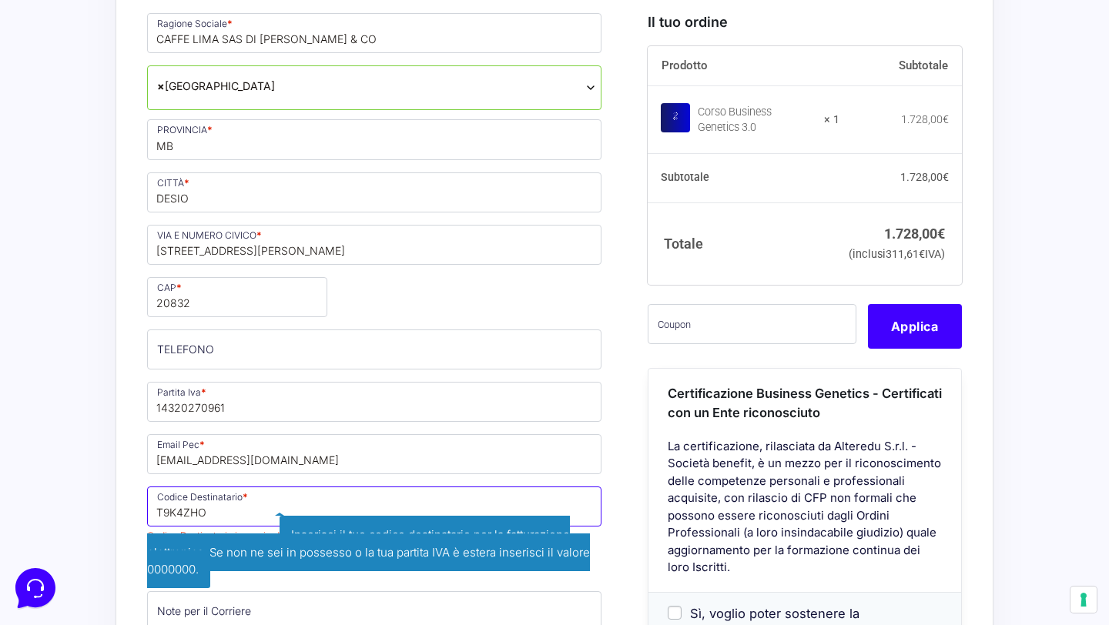
type input "T9K4ZHO"
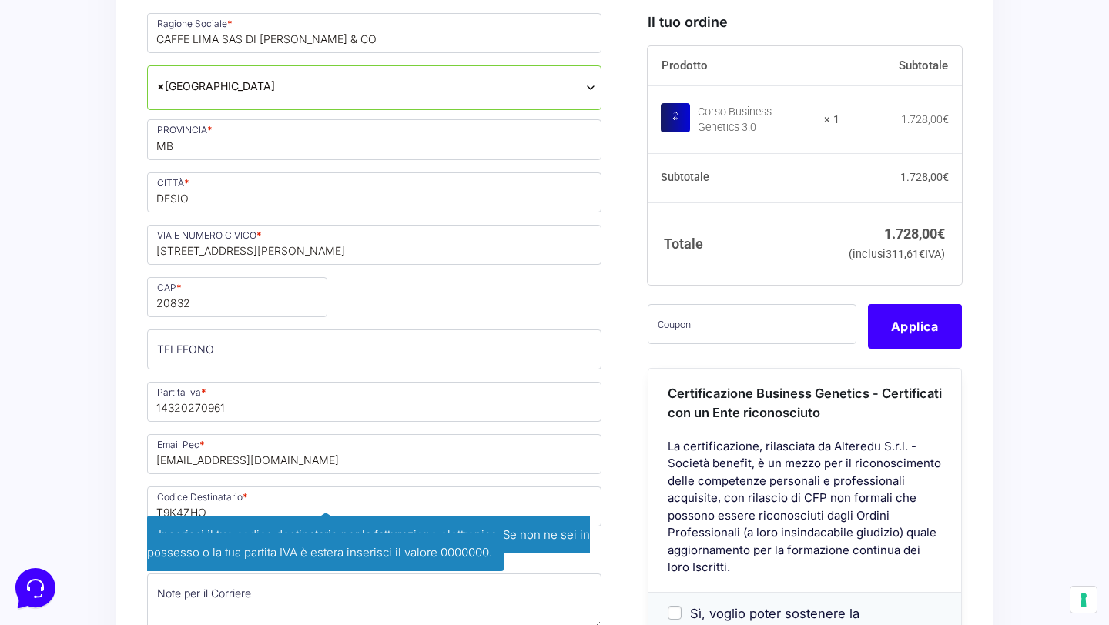
click at [103, 474] on div "Acquisti Protetti Reso Gratuito Pagamenti Flessibili Riepilogo Ordine 1.728,00 …" at bounding box center [554, 437] width 1109 height 2014
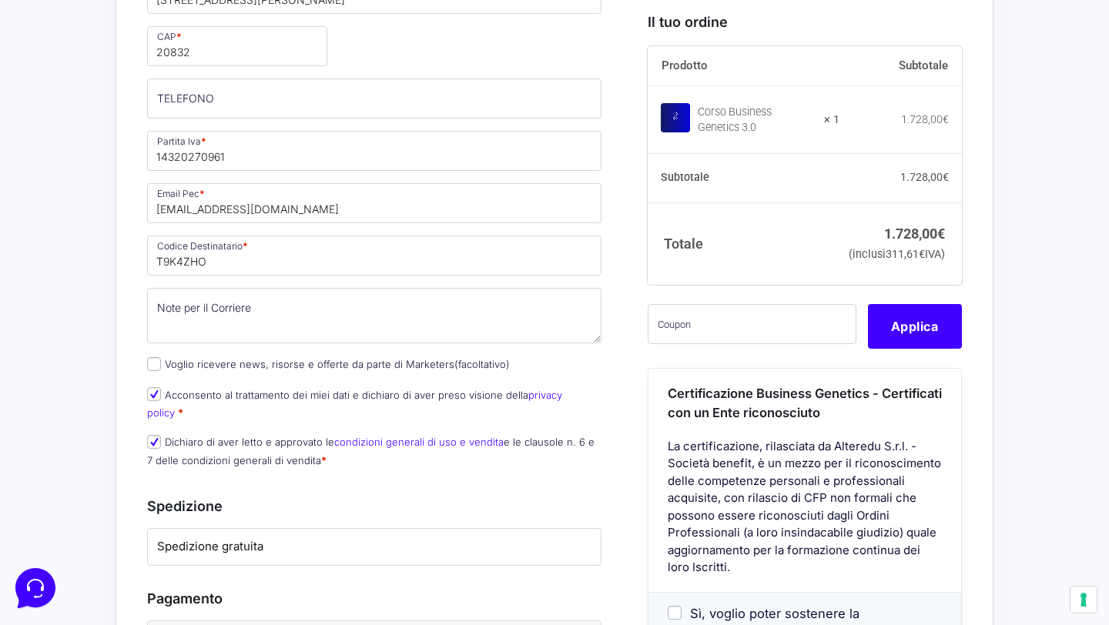
scroll to position [1165, 0]
click at [737, 344] on input "text" at bounding box center [751, 324] width 209 height 40
paste input "CLIPRO200BG"
type input "CLIPRO200BG"
click at [928, 346] on button "Applica" at bounding box center [915, 326] width 94 height 45
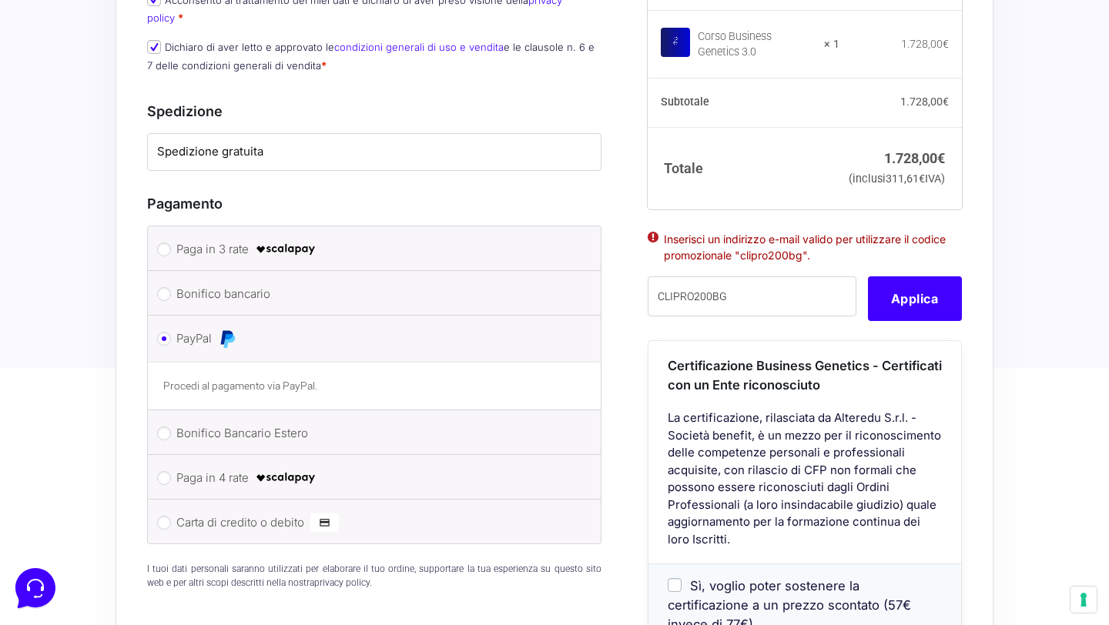
scroll to position [1692, 0]
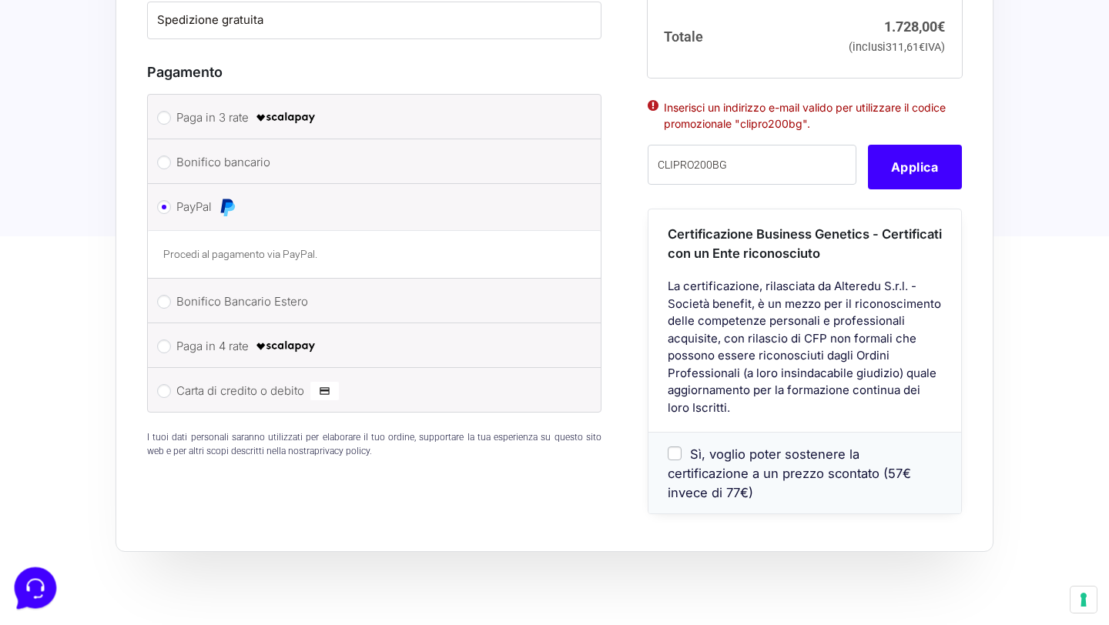
click at [42, 591] on icon at bounding box center [34, 587] width 40 height 40
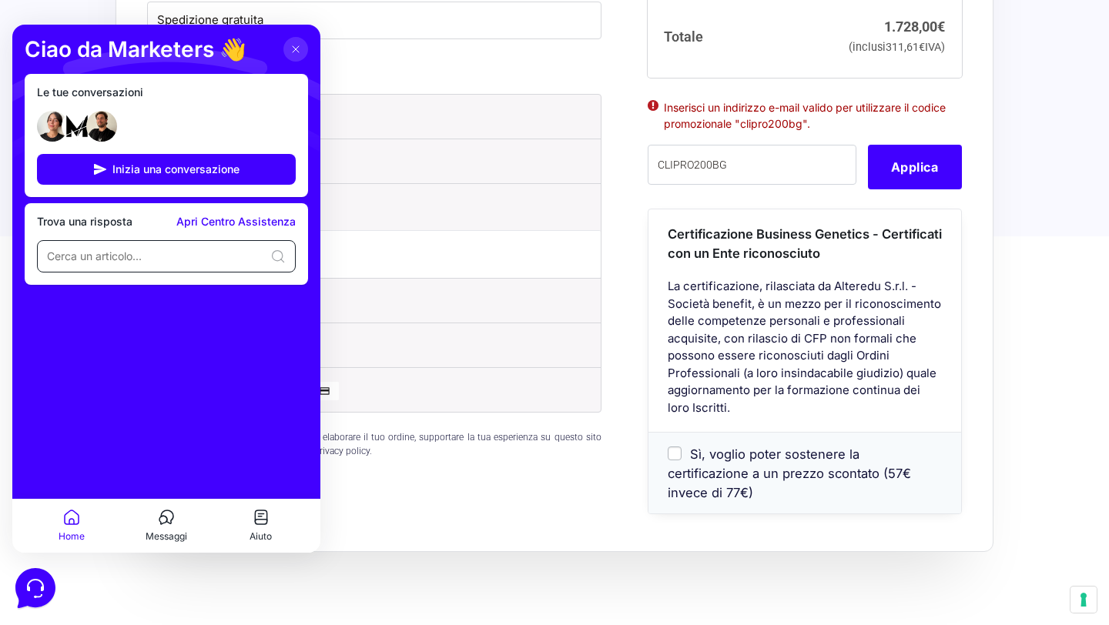
click at [96, 256] on input at bounding box center [155, 256] width 217 height 15
click at [166, 172] on span "Inizia una conversazione" at bounding box center [175, 169] width 127 height 12
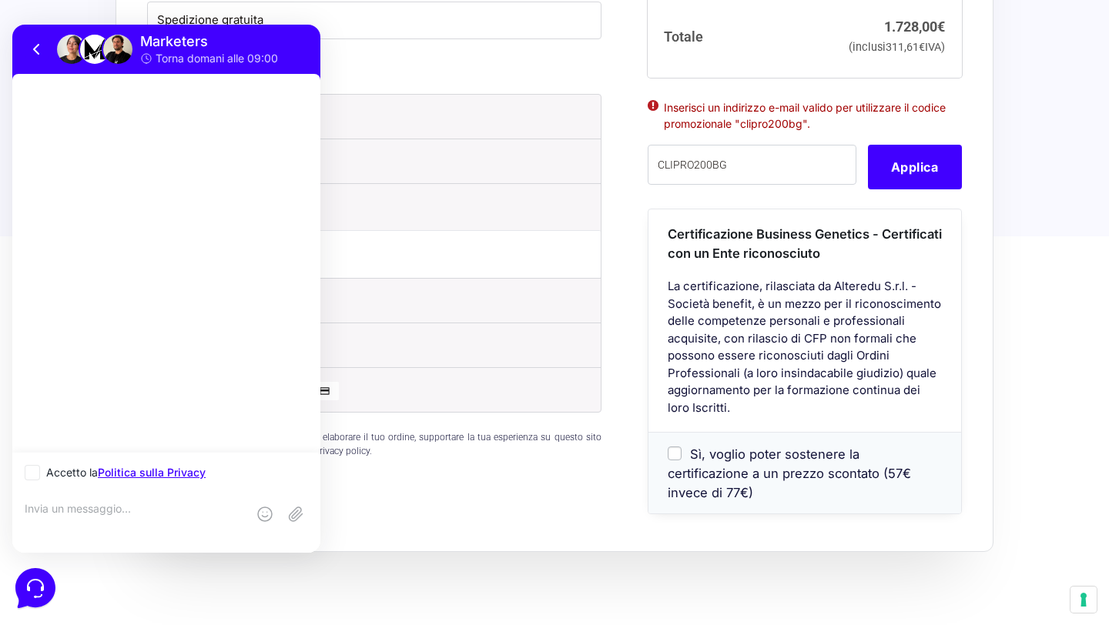
scroll to position [0, 0]
click at [31, 476] on icon at bounding box center [32, 472] width 9 height 9
click at [31, 476] on input "Accetto la Politica sulla Privacy" at bounding box center [30, 473] width 10 height 10
checkbox input "true"
click at [49, 506] on textarea at bounding box center [136, 523] width 222 height 42
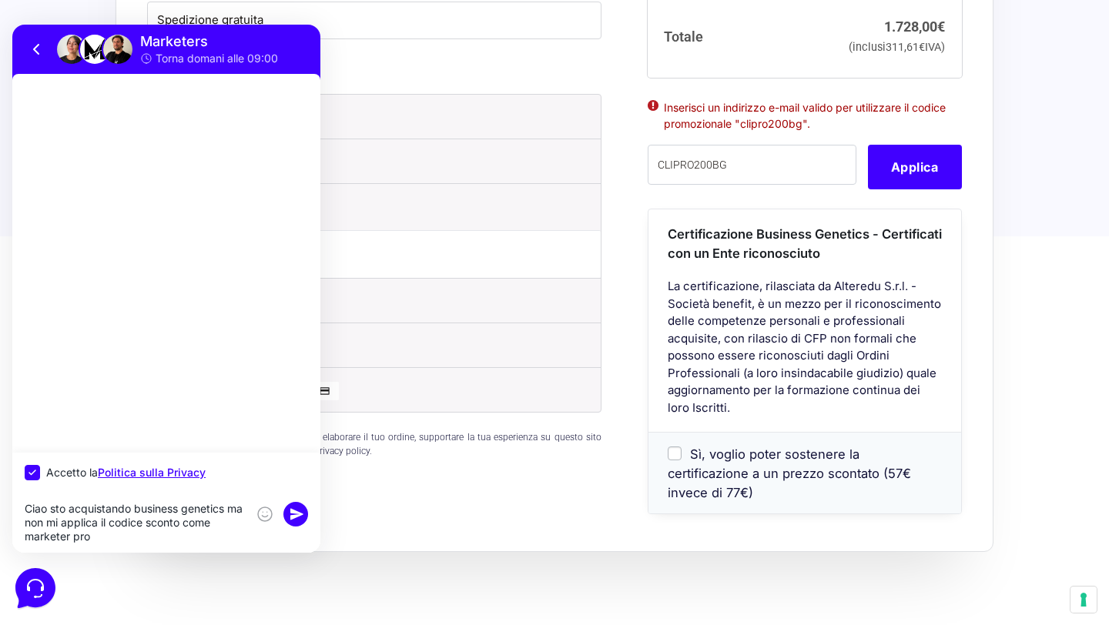
click at [67, 537] on textarea "Ciao sto acquistando business genetics ma non mi applica il codice sconto come …" at bounding box center [136, 523] width 222 height 42
click at [110, 540] on textarea "Ciao sto acquistando business genetics ma non mi applica il codice sconto come …" at bounding box center [136, 523] width 222 height 42
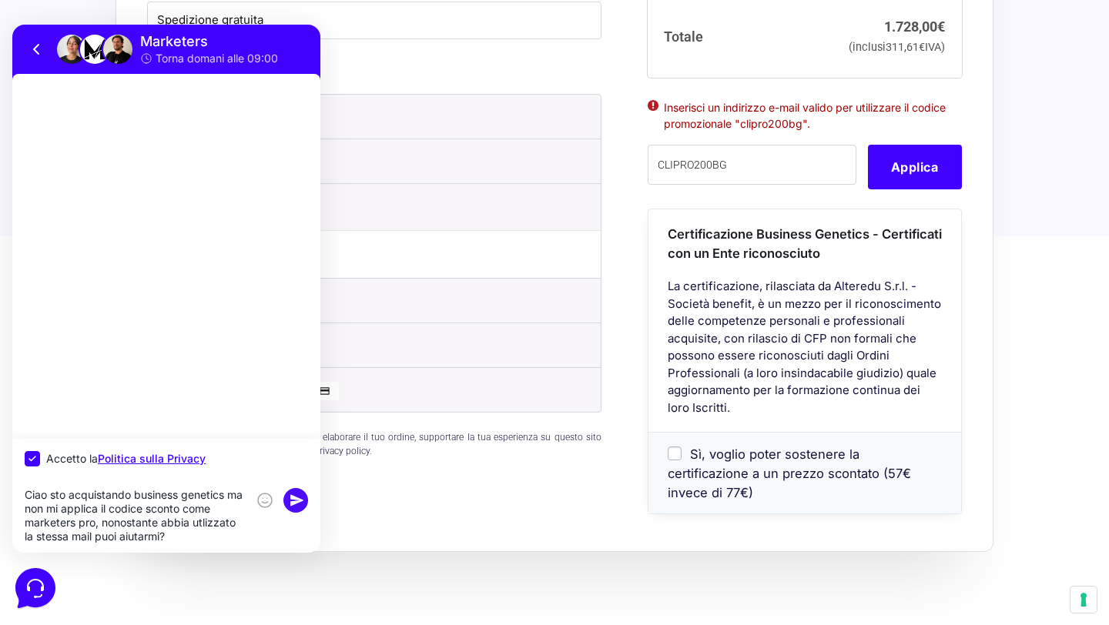
type textarea "Ciao sto acquistando business genetics ma non mi applica il codice sconto come …"
click at [299, 489] on rect at bounding box center [295, 500] width 25 height 25
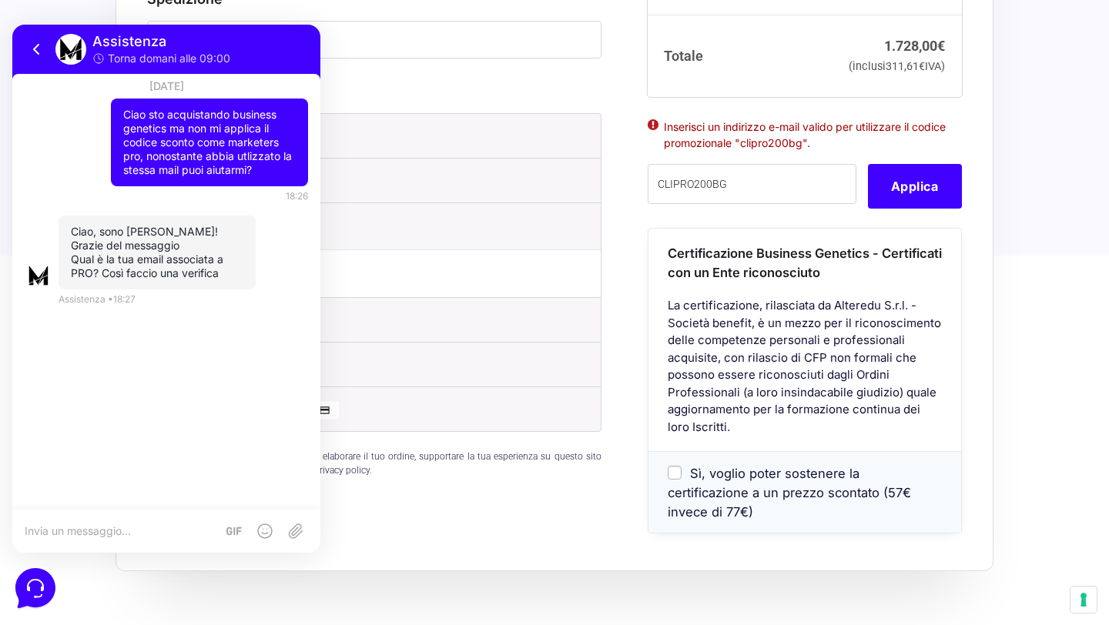
click at [141, 528] on textarea at bounding box center [120, 531] width 191 height 14
type textarea "[EMAIL_ADDRESS][DOMAIN_NAME]"
click at [300, 537] on rect at bounding box center [295, 531] width 25 height 25
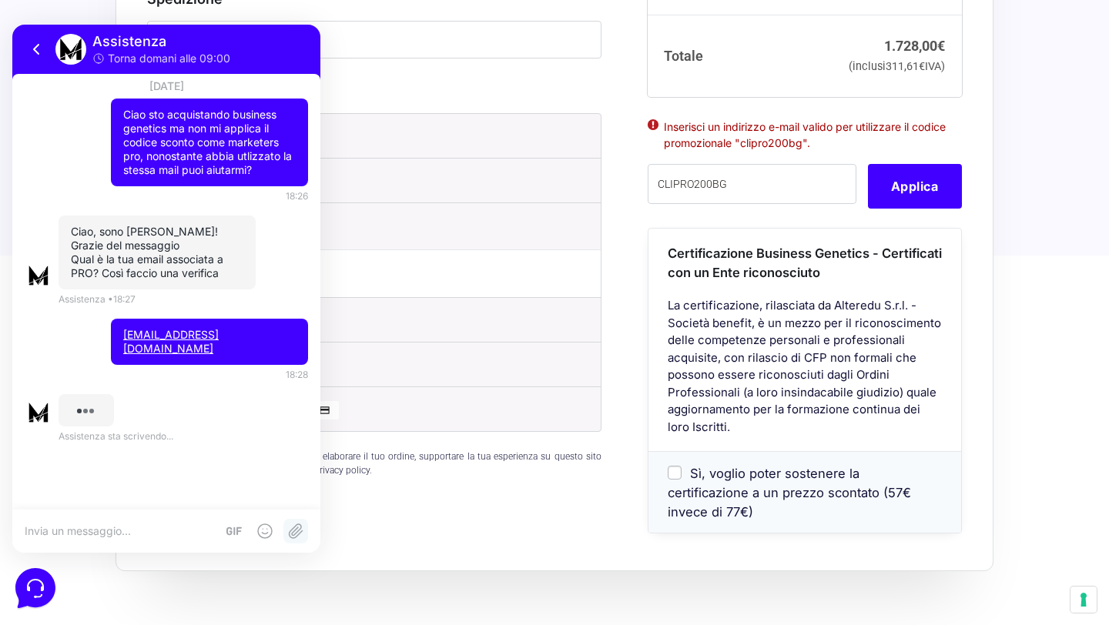
click at [294, 525] on icon at bounding box center [295, 531] width 18 height 18
type input "C:\fakepath\Schermata [DATE] alle 18.28.36.png"
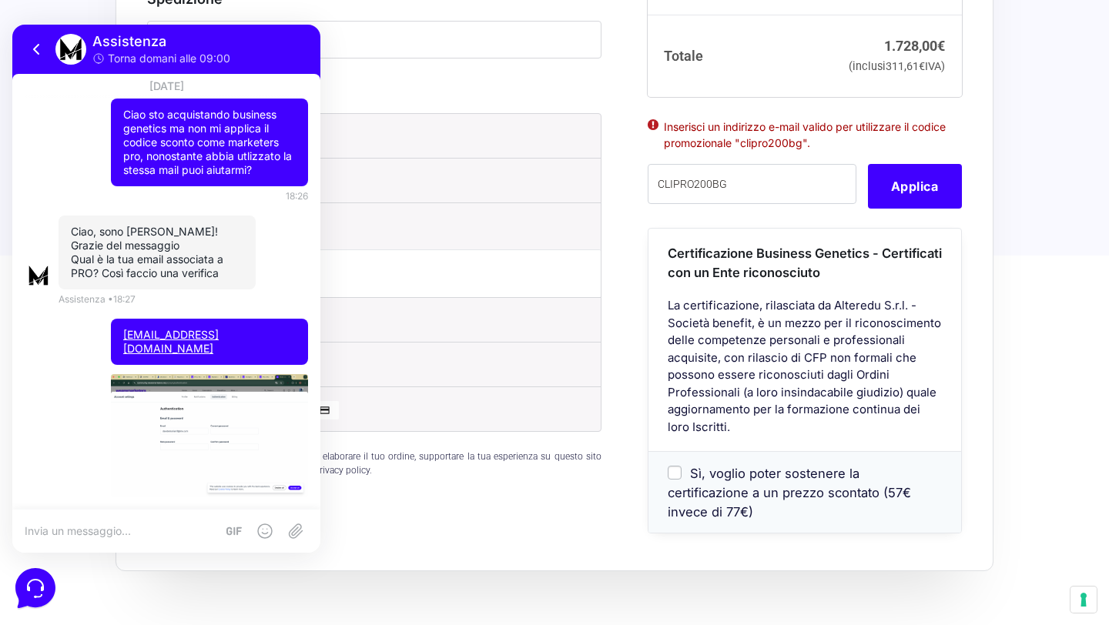
scroll to position [220, 0]
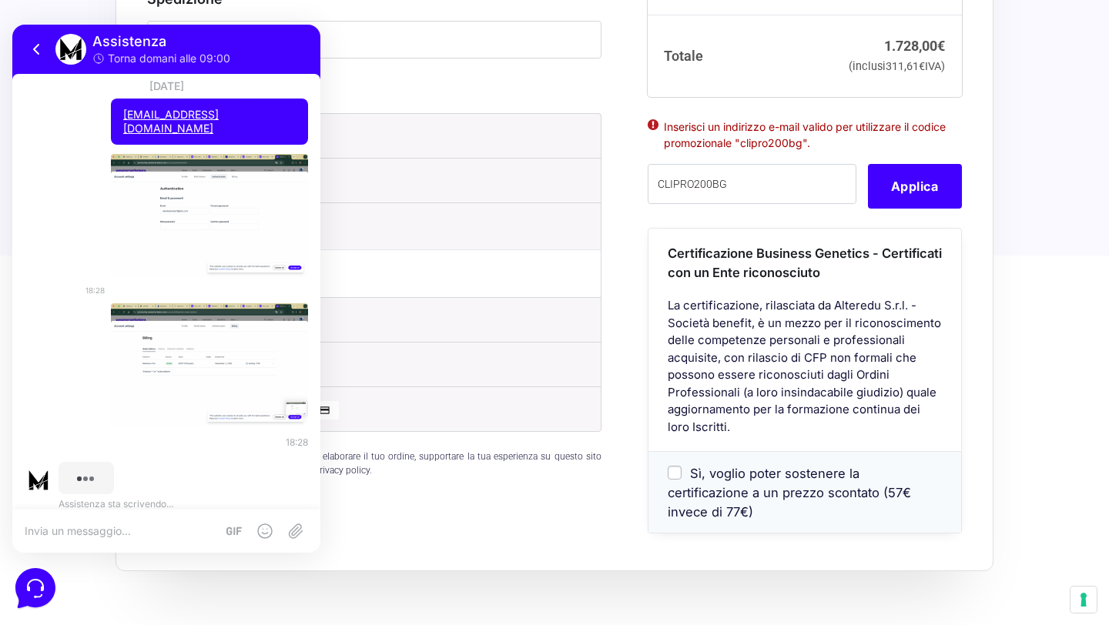
click at [239, 198] on img at bounding box center [209, 215] width 197 height 123
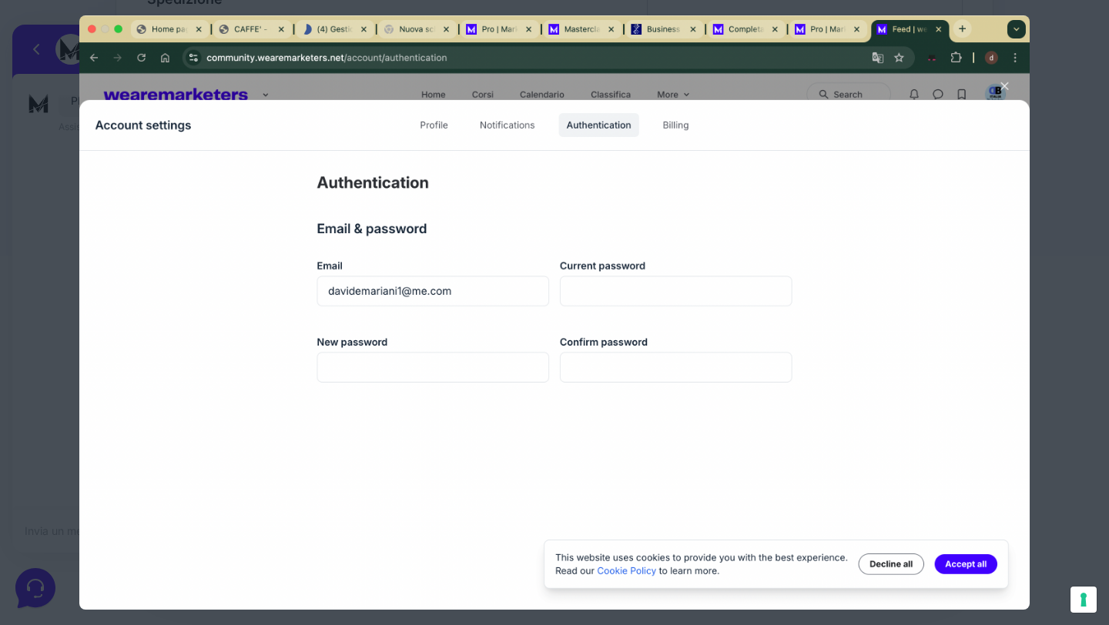
scroll to position [159, 0]
click at [1091, 131] on div at bounding box center [554, 312] width 1109 height 625
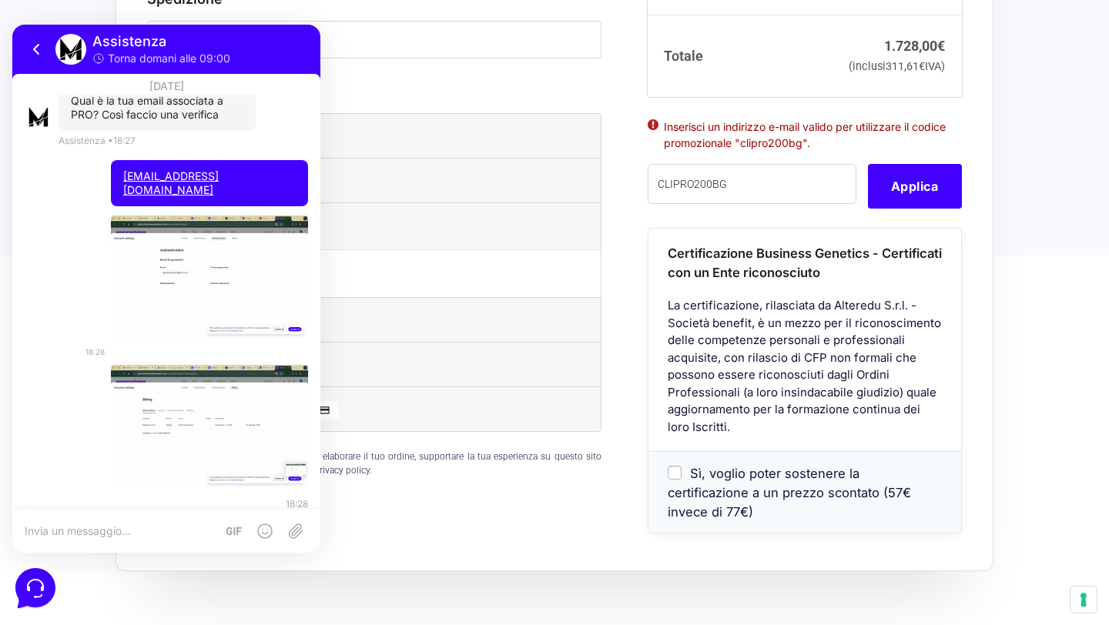
click at [200, 380] on img at bounding box center [209, 426] width 197 height 123
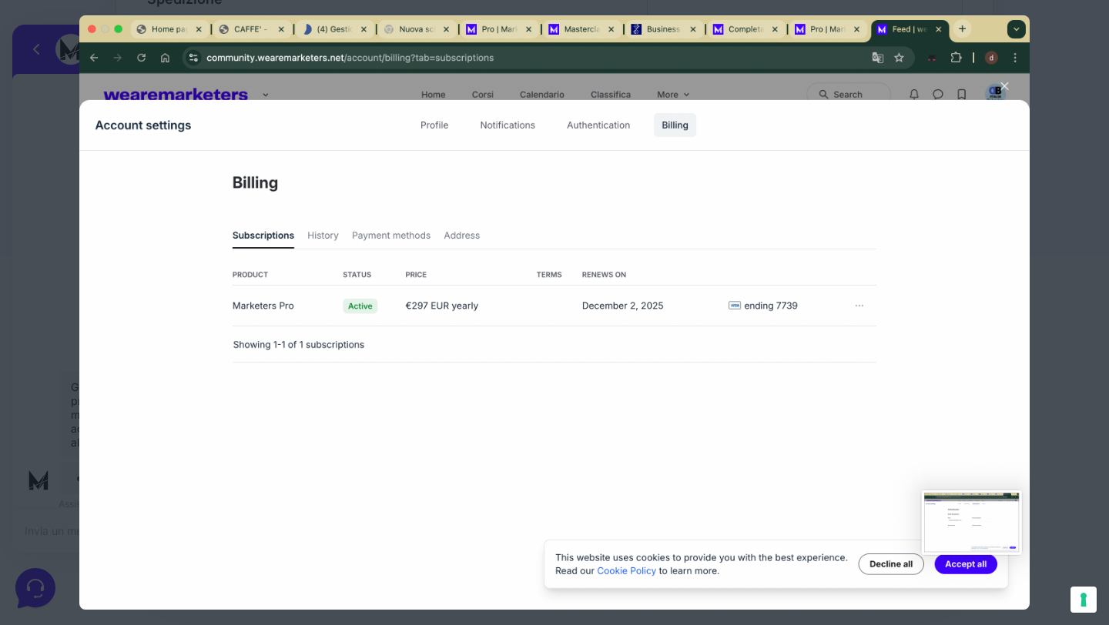
scroll to position [276, 0]
click at [1003, 89] on img at bounding box center [554, 312] width 950 height 594
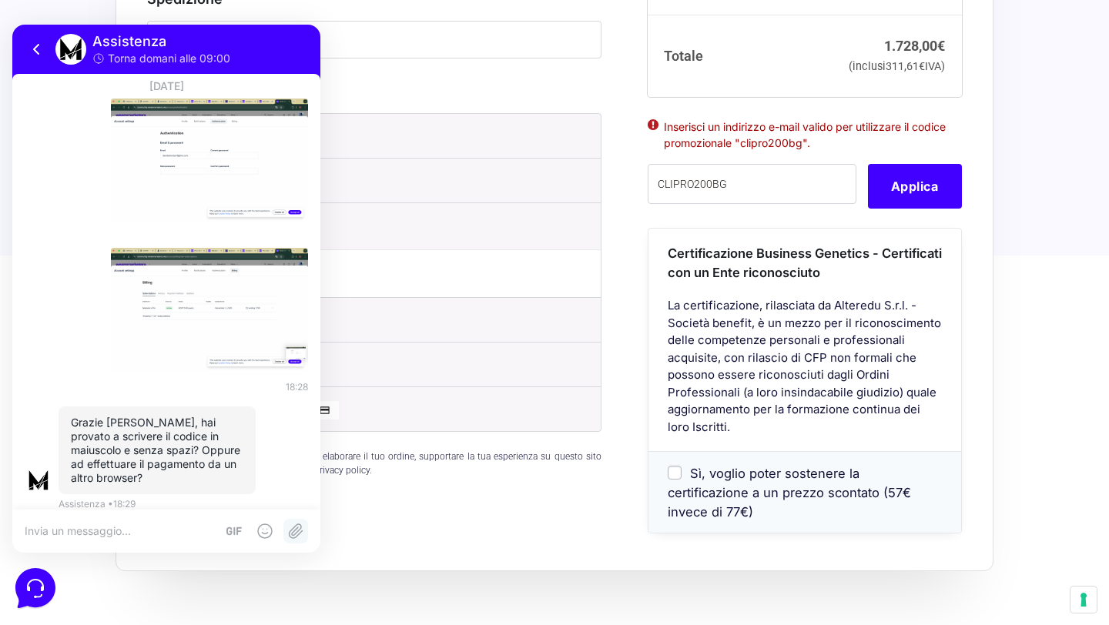
click at [300, 534] on icon at bounding box center [295, 531] width 18 height 18
type input "C:\fakepath\Schermata [DATE] alle 18.29.51.png"
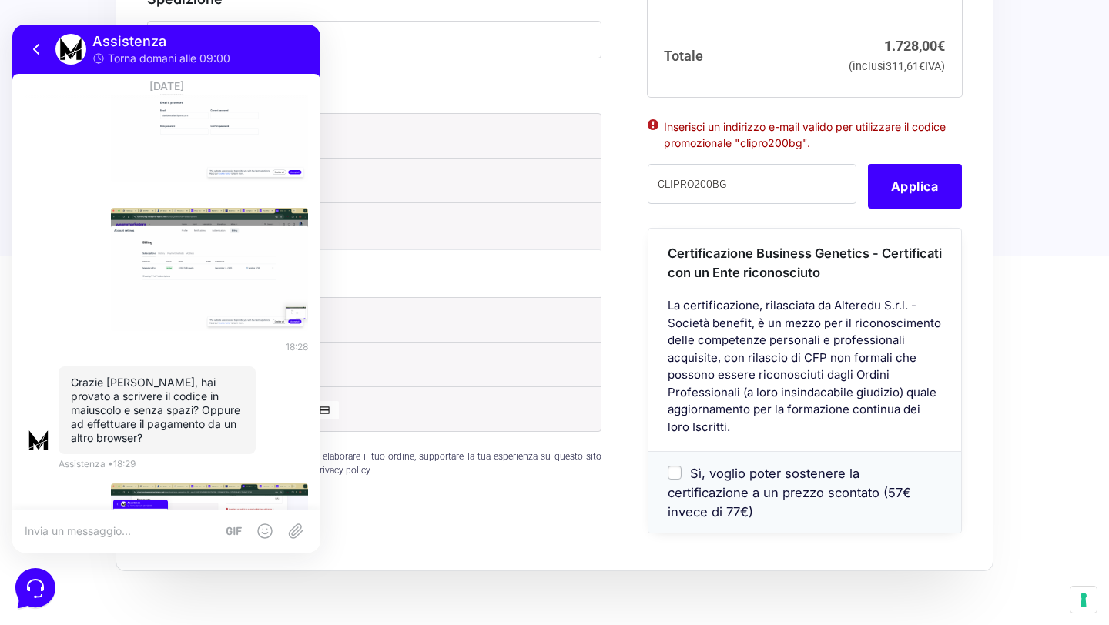
scroll to position [428, 0]
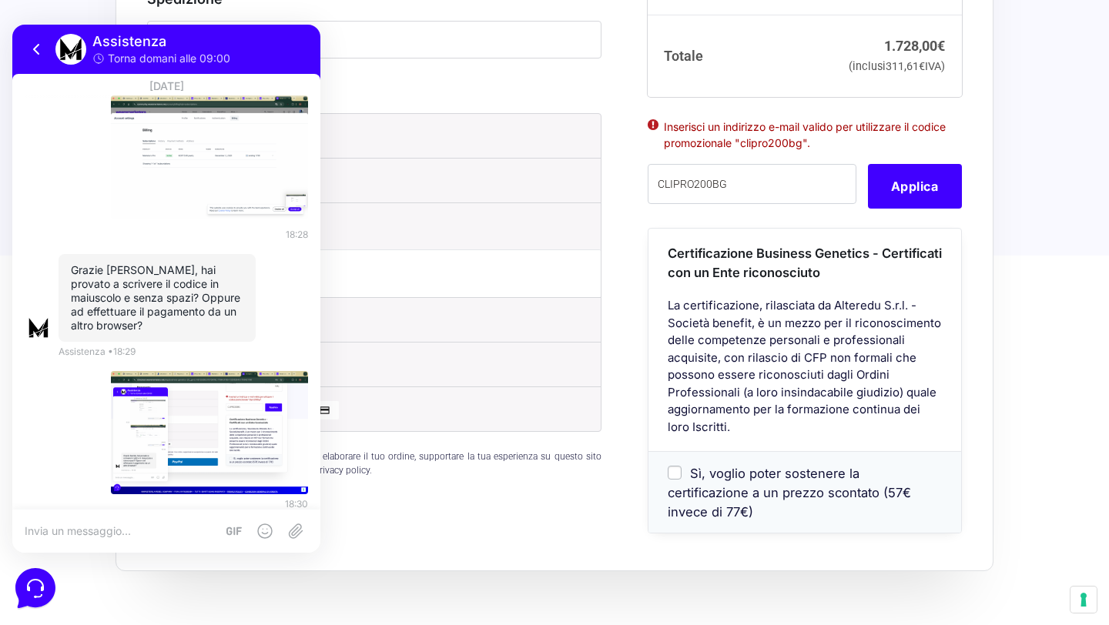
click at [161, 530] on textarea at bounding box center [120, 531] width 191 height 14
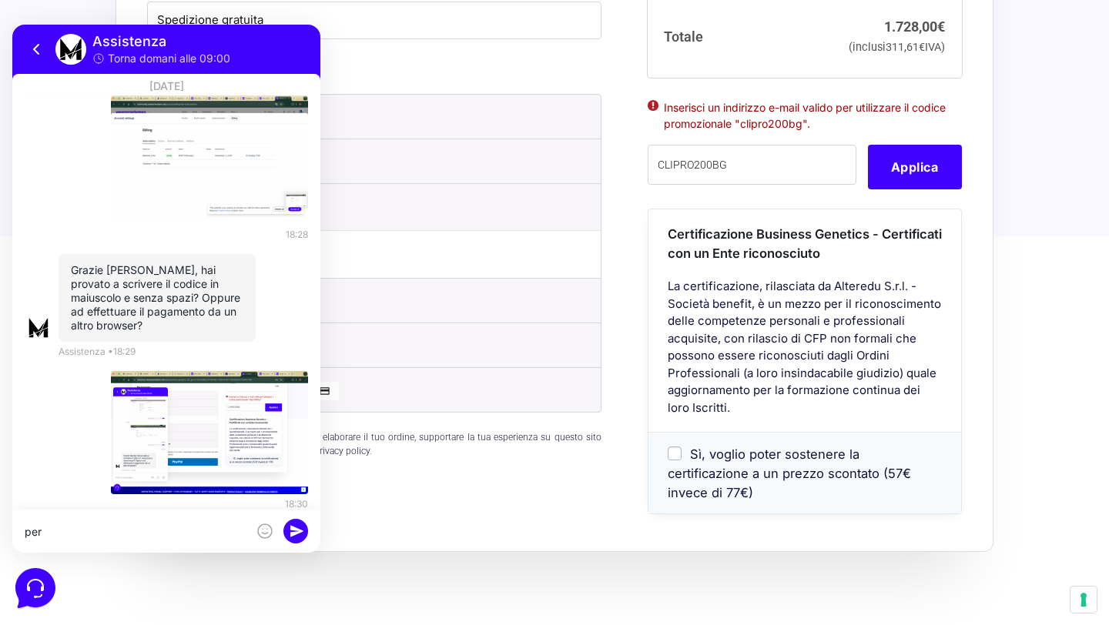
click at [94, 512] on div "mi dice proprio che la mia non è associata per" at bounding box center [166, 531] width 308 height 43
click at [82, 521] on div "mi dice proprio che la mia non è associata per" at bounding box center [166, 531] width 308 height 43
click at [74, 527] on textarea "mi dice proprio che la mia non è associata per" at bounding box center [136, 531] width 222 height 14
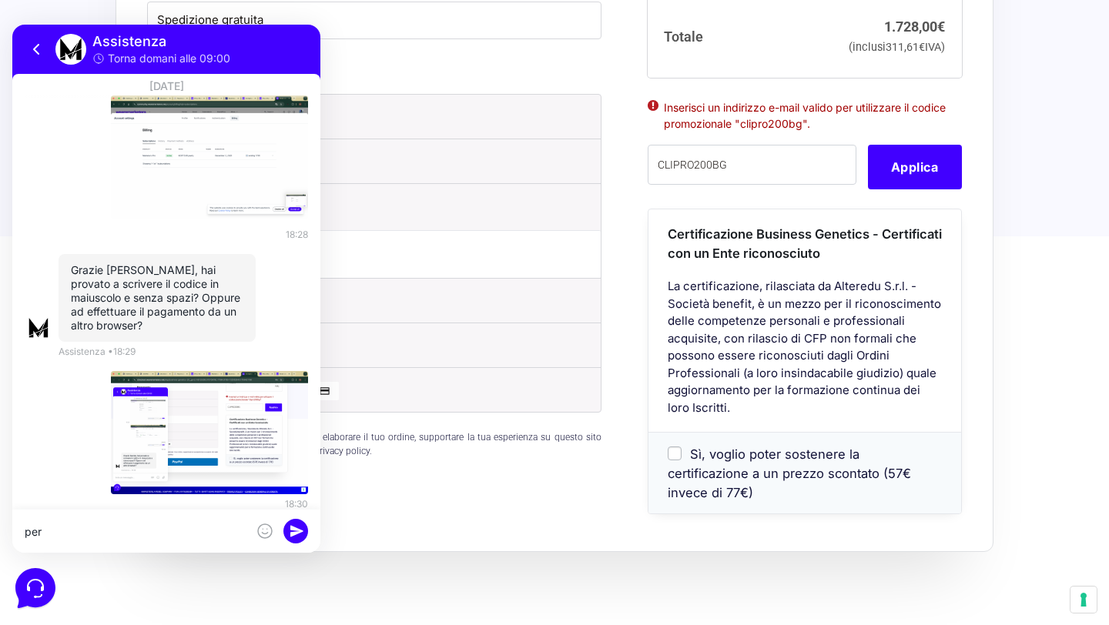
click at [74, 527] on textarea "mi dice proprio che la mia non è associata per" at bounding box center [136, 531] width 222 height 14
type textarea "mi dice proprio che la mia non è associata per l'acquisto"
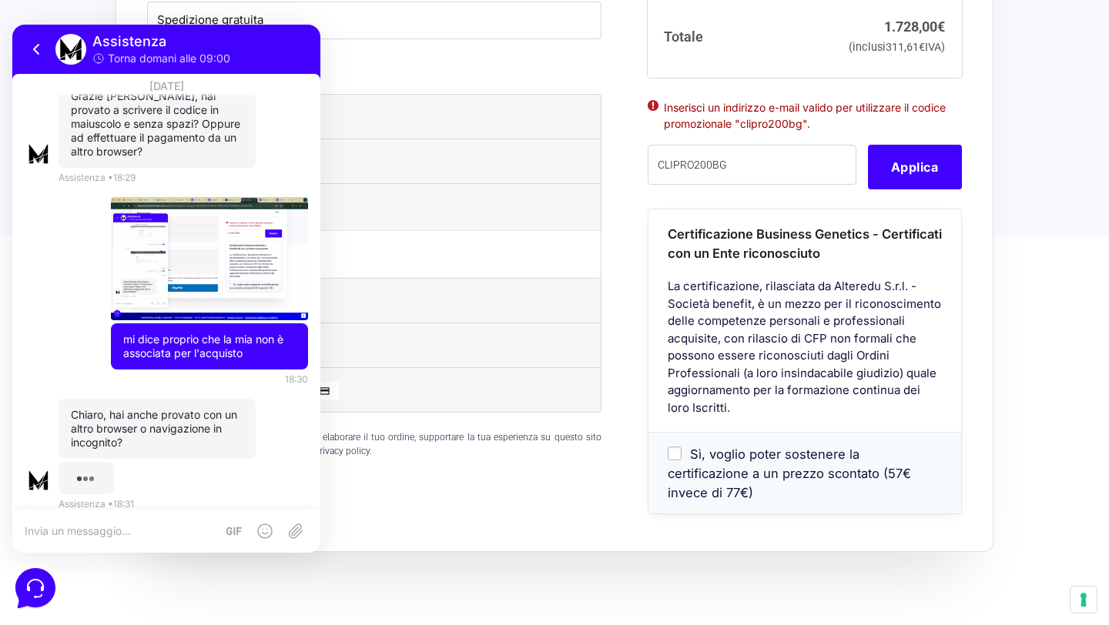
scroll to position [567, 0]
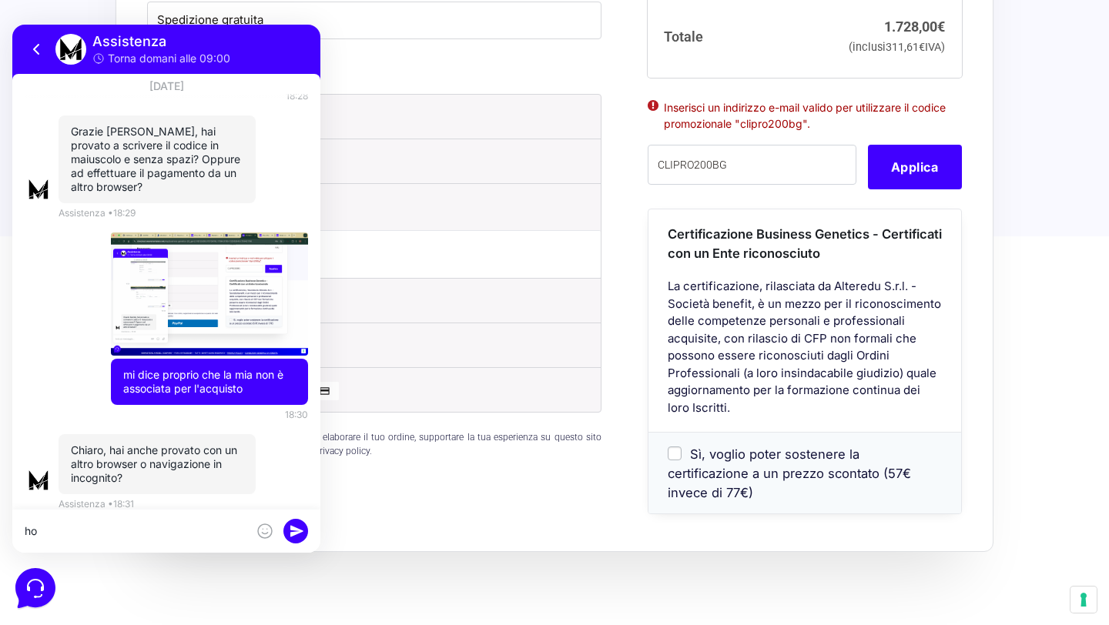
type textarea "h"
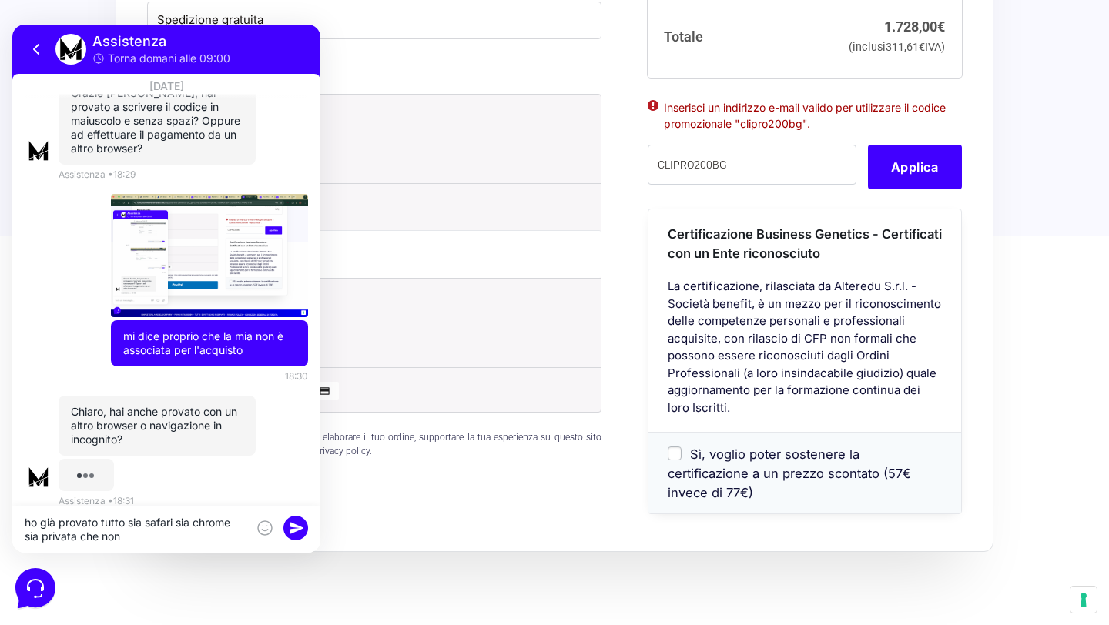
type textarea "ho già provato tutto sia safari sia chrome sia privata che non"
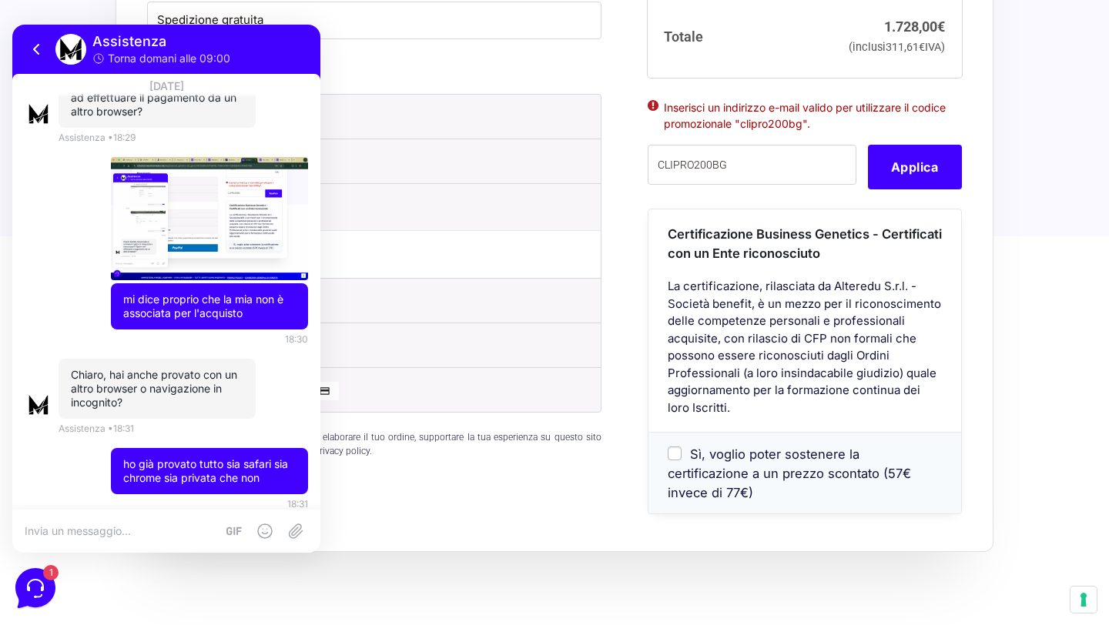
scroll to position [731, 0]
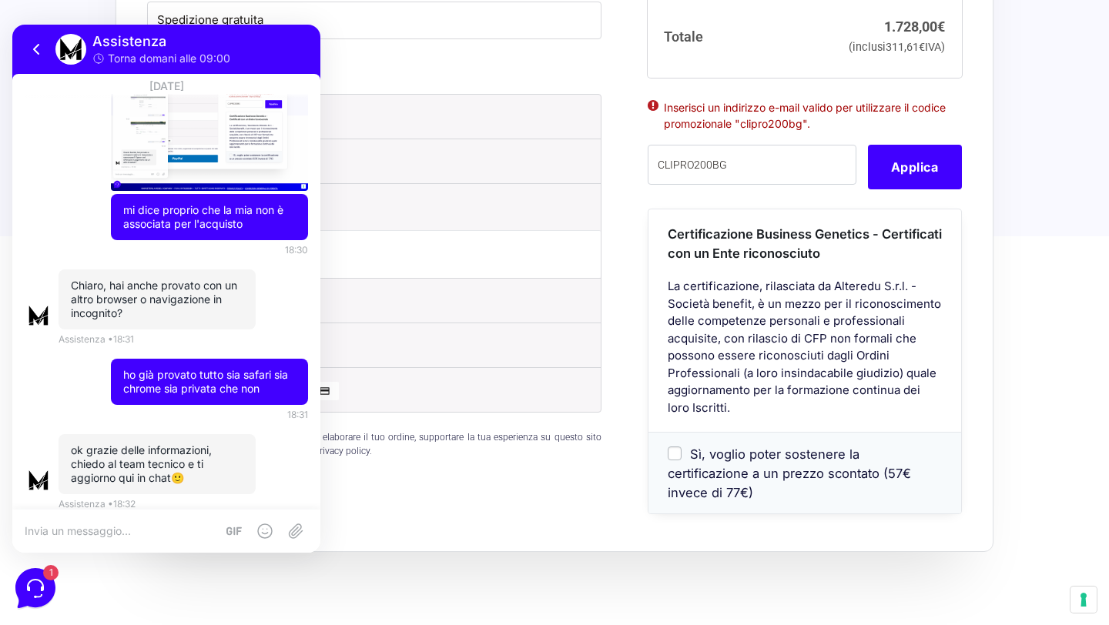
click at [158, 536] on textarea at bounding box center [120, 531] width 191 height 14
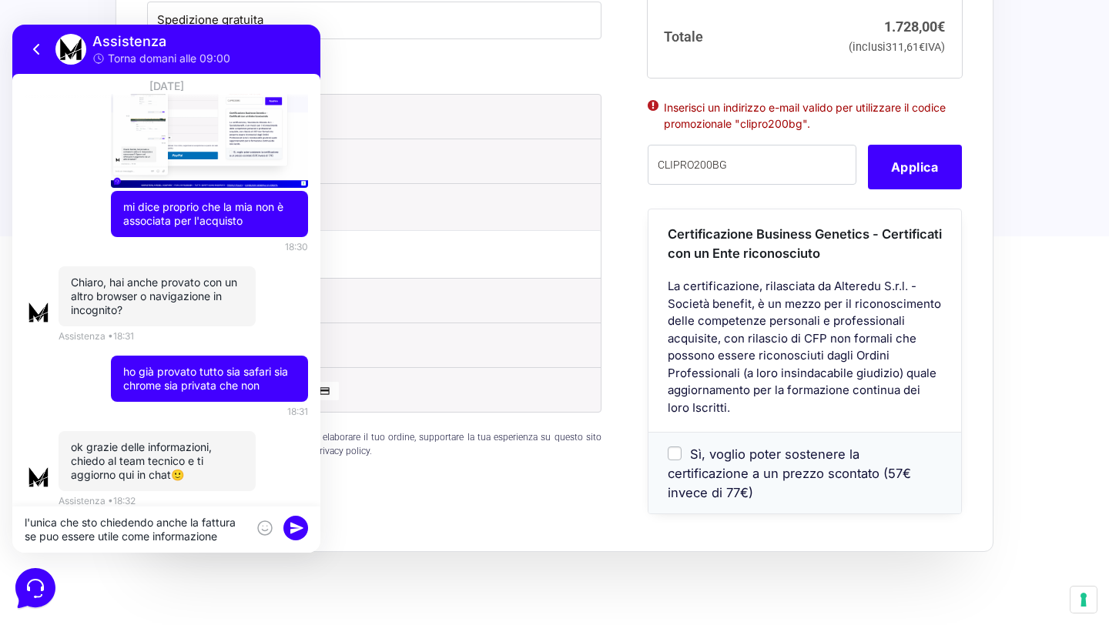
type textarea "l'unica che sto chiedendo anche la fattura se puo essere utile come informazione"
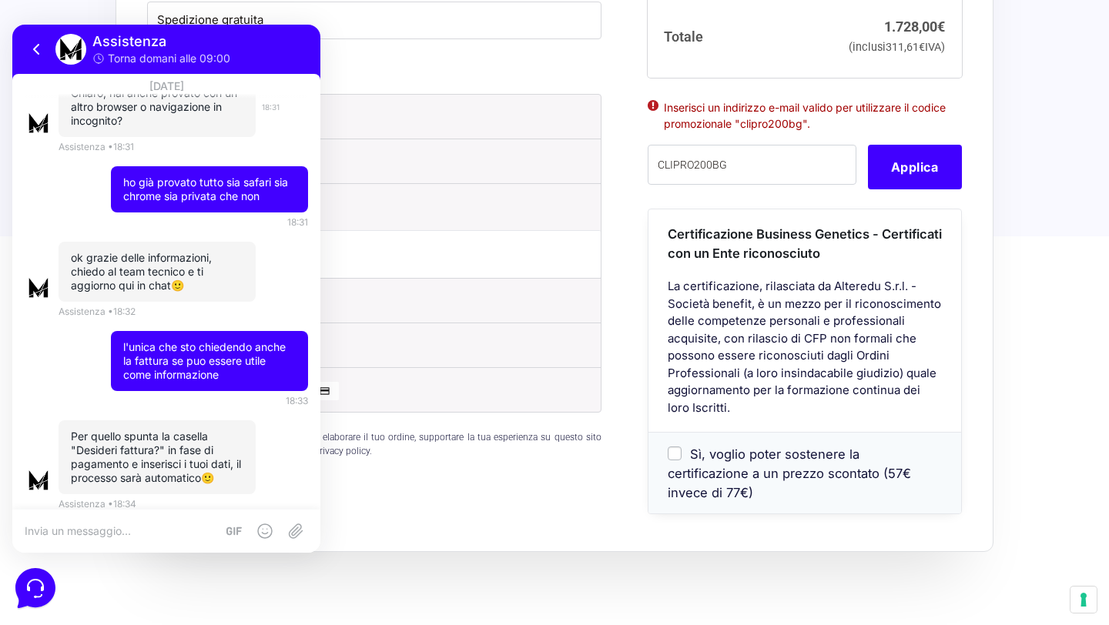
scroll to position [959, 0]
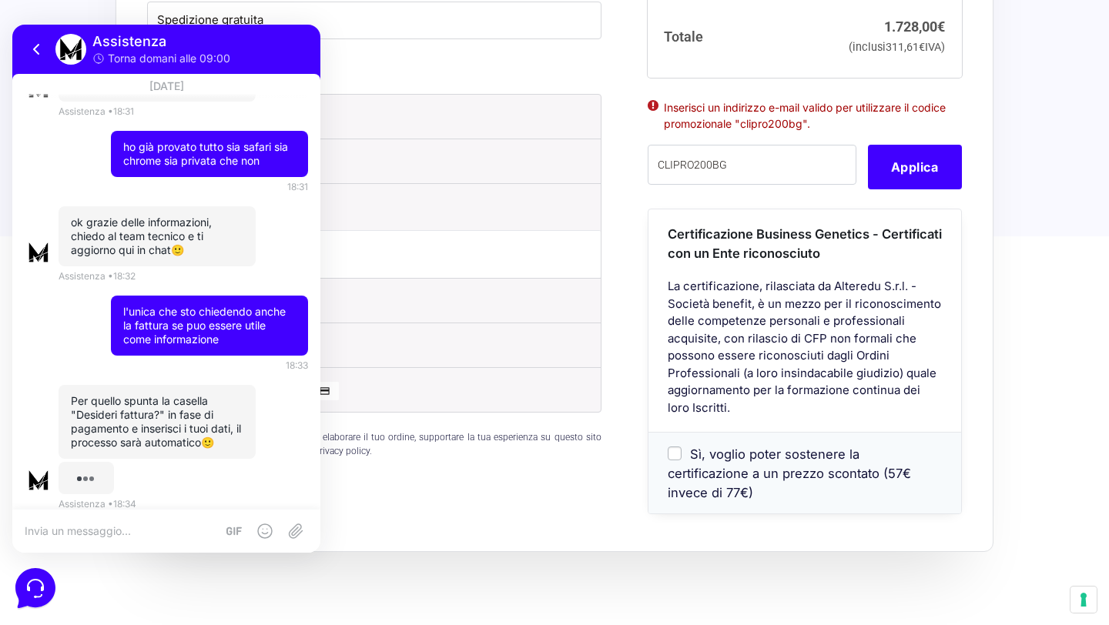
type textarea "n"
type textarea "okkei non incide sul codice sconto"
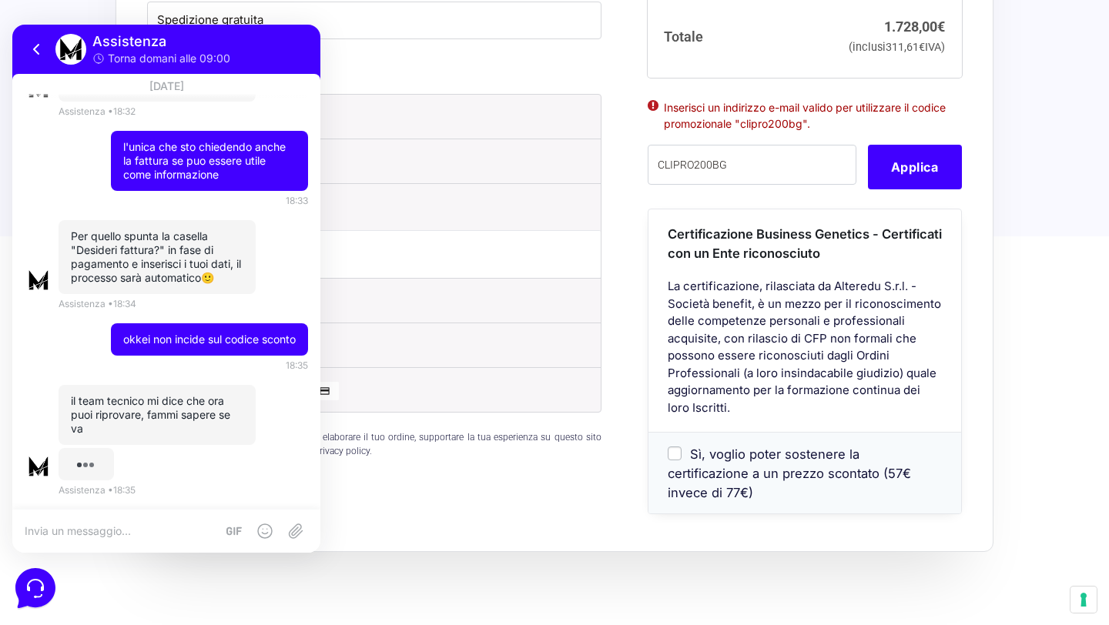
scroll to position [1089, 0]
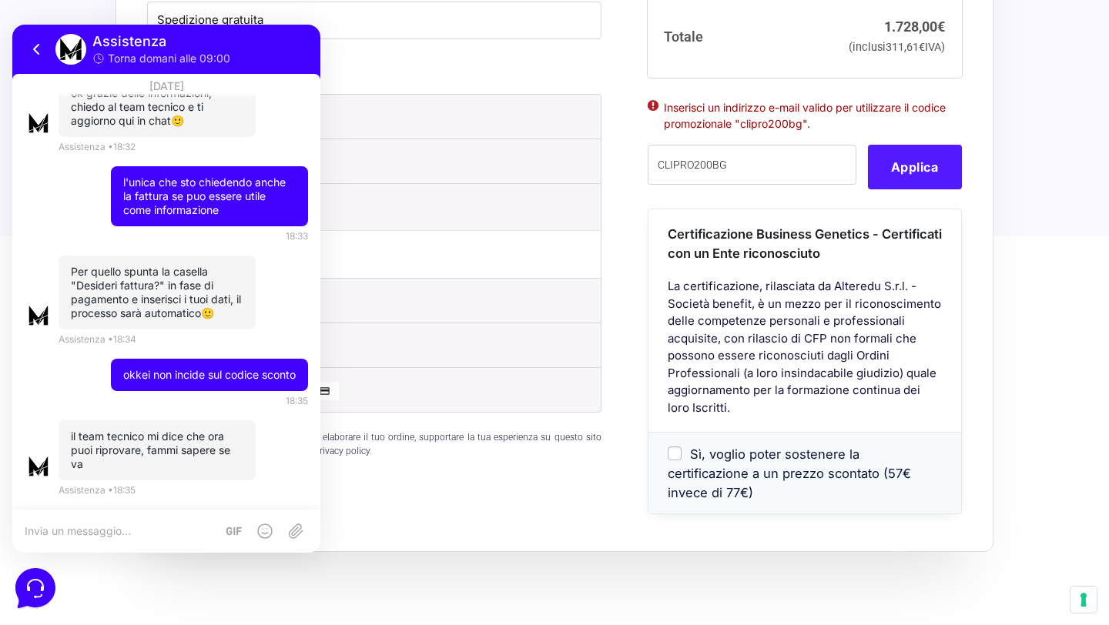
click at [892, 145] on button "Applica" at bounding box center [915, 167] width 94 height 45
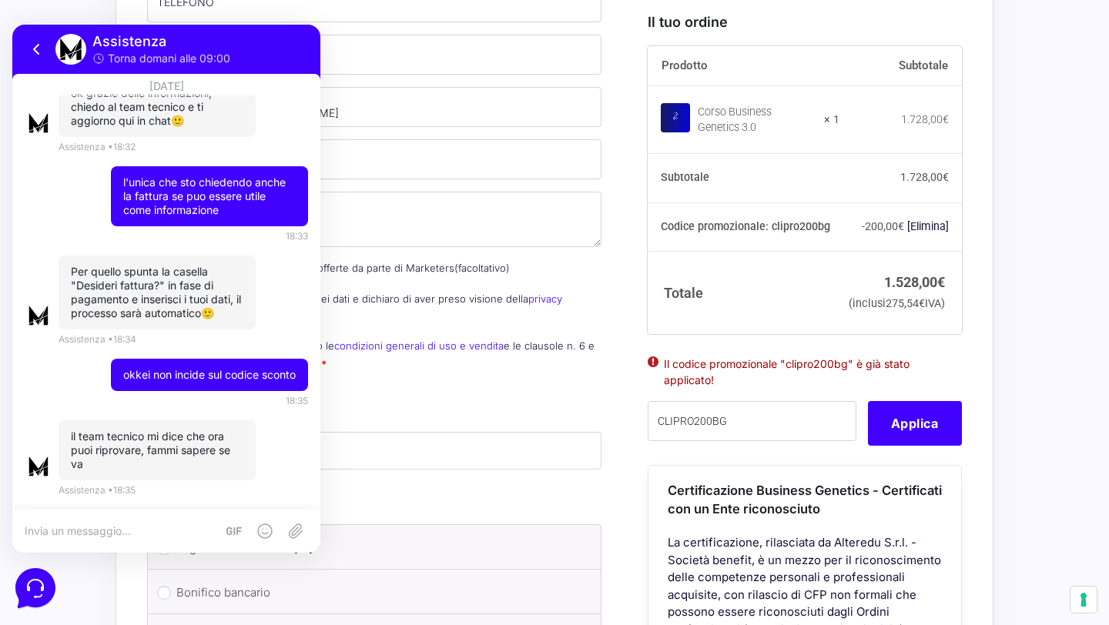
scroll to position [1258, 0]
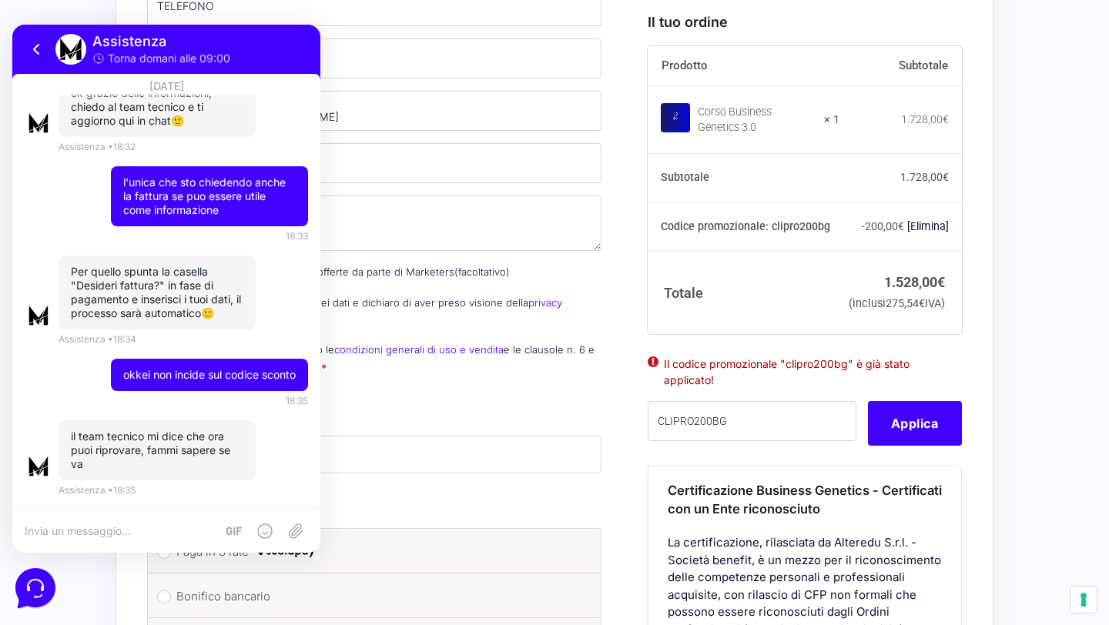
click at [132, 529] on textarea at bounding box center [120, 531] width 191 height 14
type textarea "a"
click at [40, 46] on icon at bounding box center [37, 49] width 18 height 18
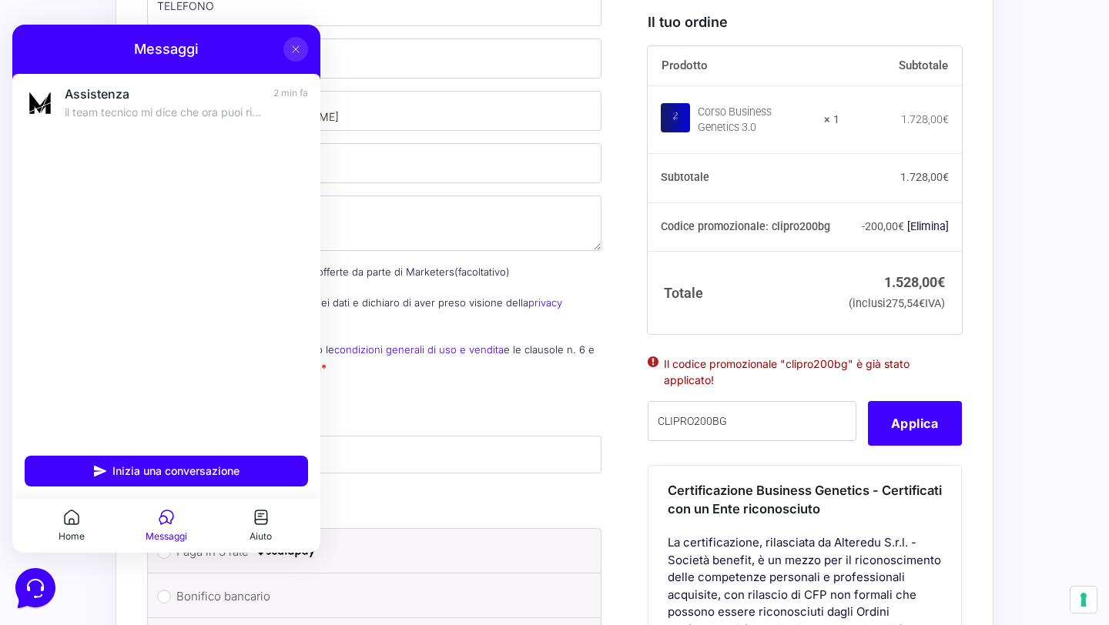
click at [409, 446] on label "Spedizione gratuita" at bounding box center [374, 455] width 434 height 18
click at [296, 53] on icon at bounding box center [295, 49] width 12 height 12
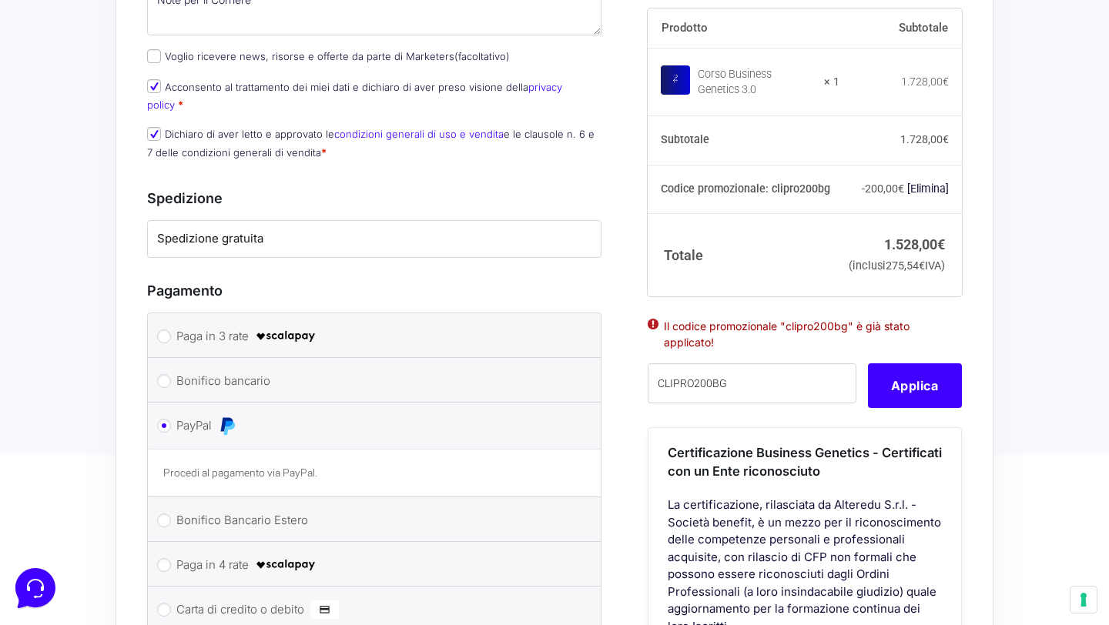
scroll to position [1476, 0]
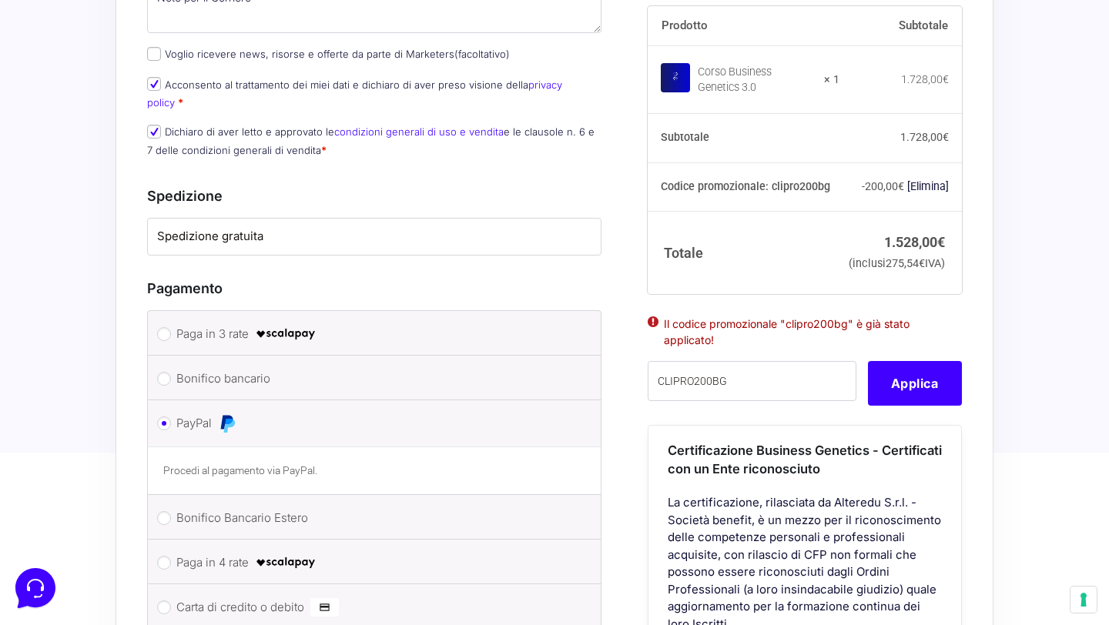
click at [206, 551] on label "Paga in 4 rate" at bounding box center [371, 562] width 390 height 23
click at [171, 556] on input "Paga in 4 rate" at bounding box center [164, 563] width 14 height 14
radio input "true"
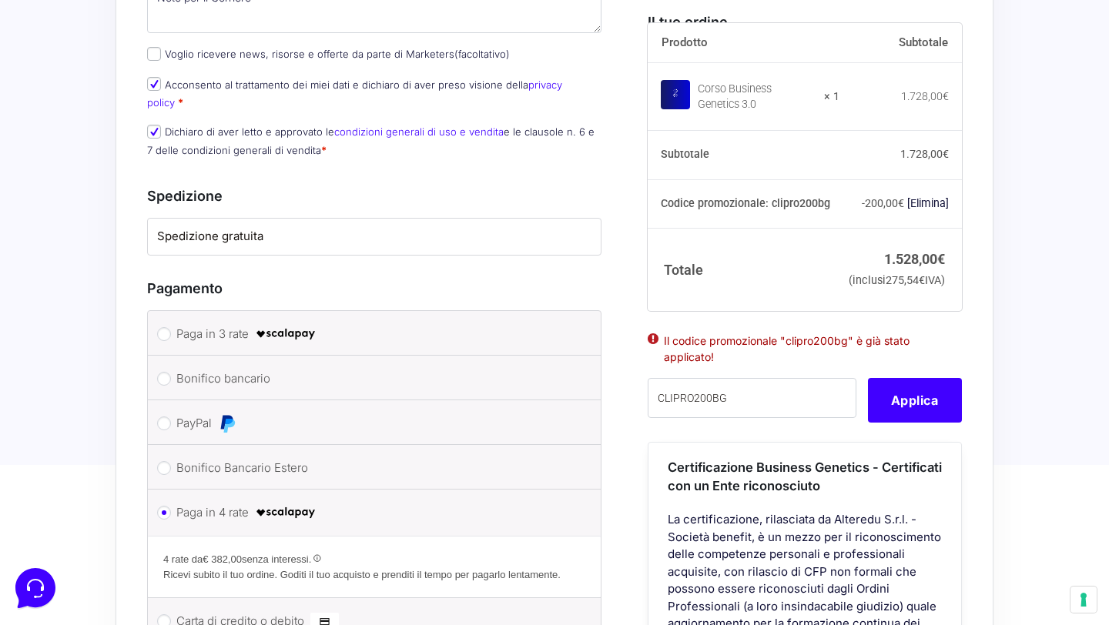
click at [233, 323] on label "Paga in 3 rate" at bounding box center [371, 334] width 390 height 23
click at [171, 327] on input "Paga in 3 rate" at bounding box center [164, 334] width 14 height 14
radio input "true"
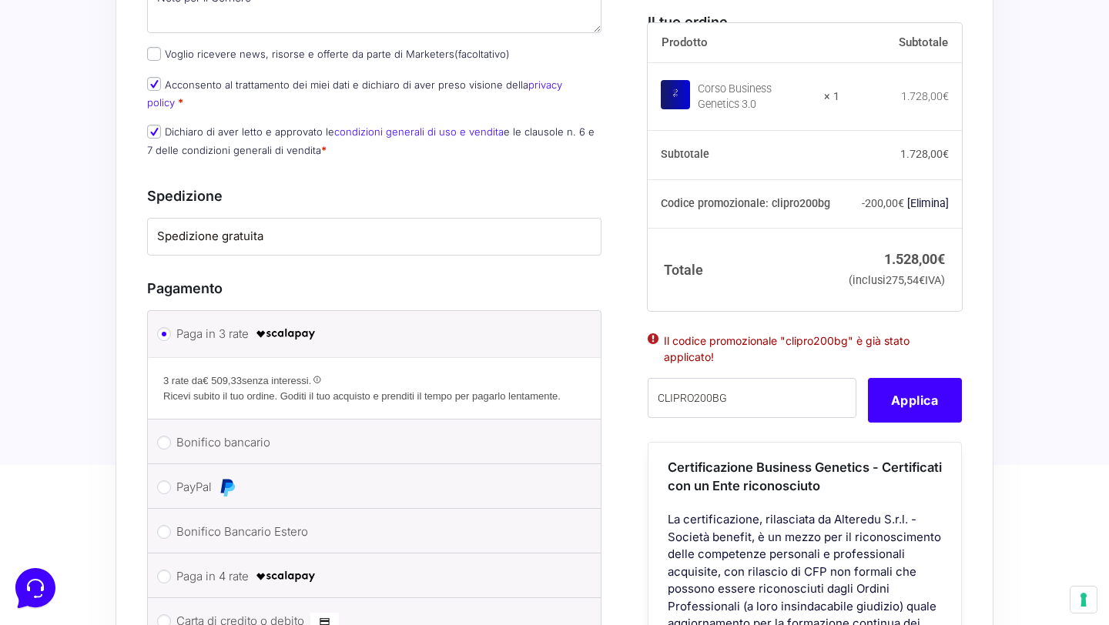
click at [226, 478] on img at bounding box center [227, 487] width 18 height 18
click at [171, 480] on input "PayPal" at bounding box center [164, 487] width 14 height 14
radio input "true"
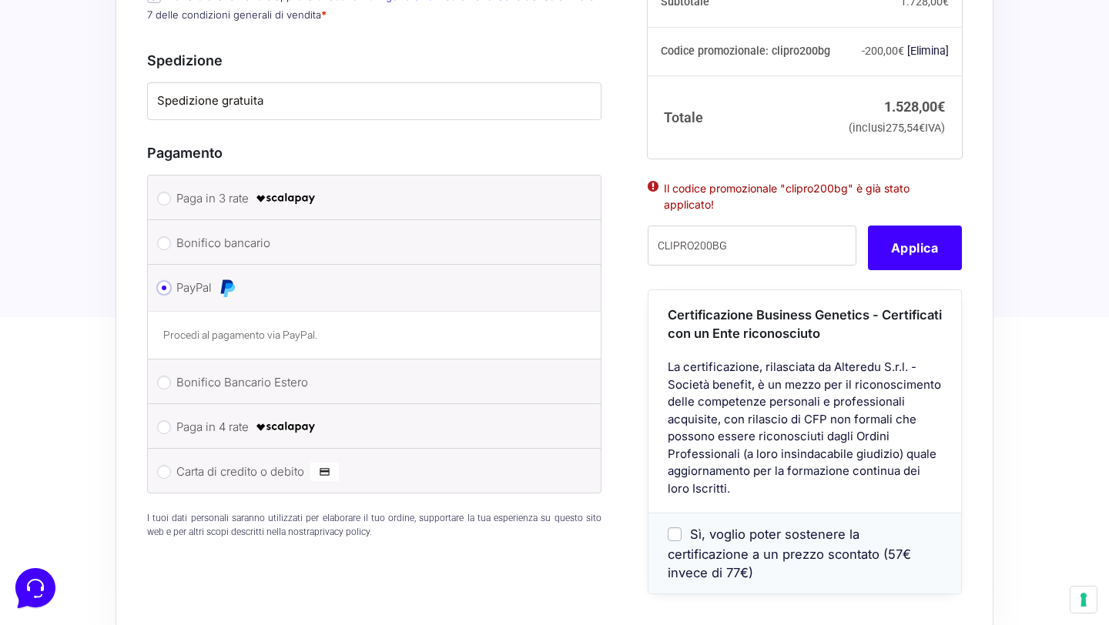
scroll to position [1633, 0]
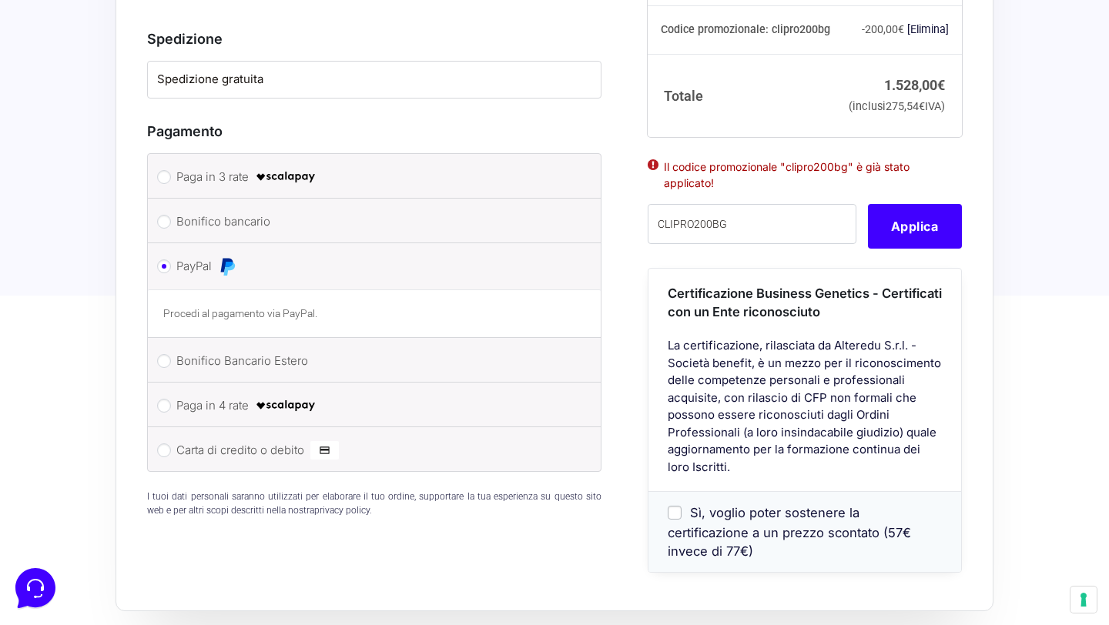
click at [189, 394] on label "Paga in 4 rate" at bounding box center [371, 405] width 390 height 23
click at [171, 399] on input "Paga in 4 rate" at bounding box center [164, 406] width 14 height 14
radio input "true"
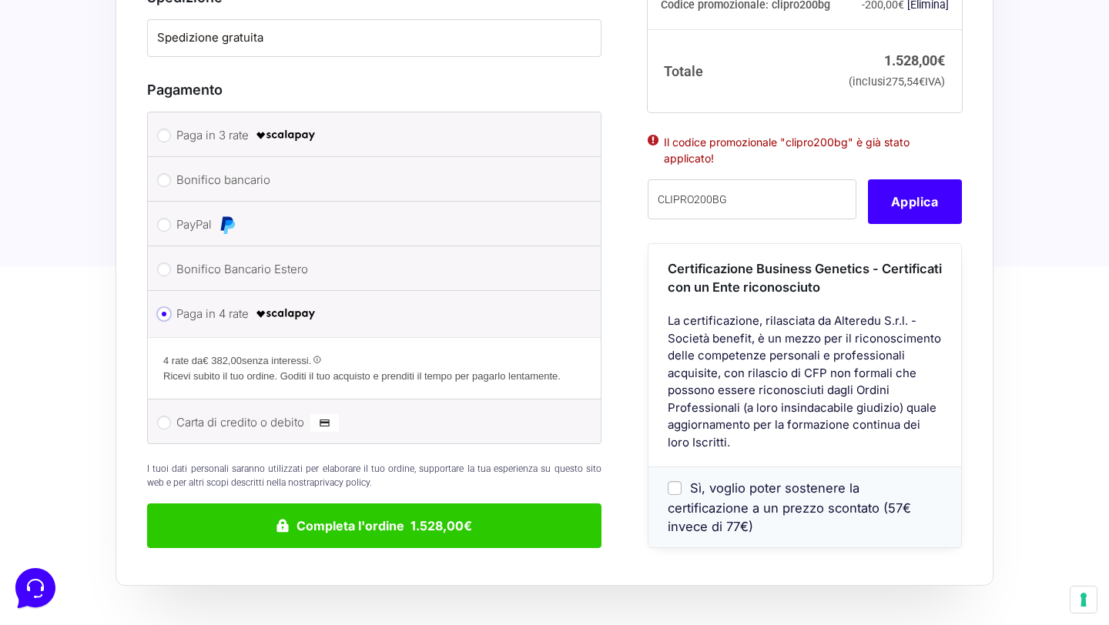
scroll to position [1677, 0]
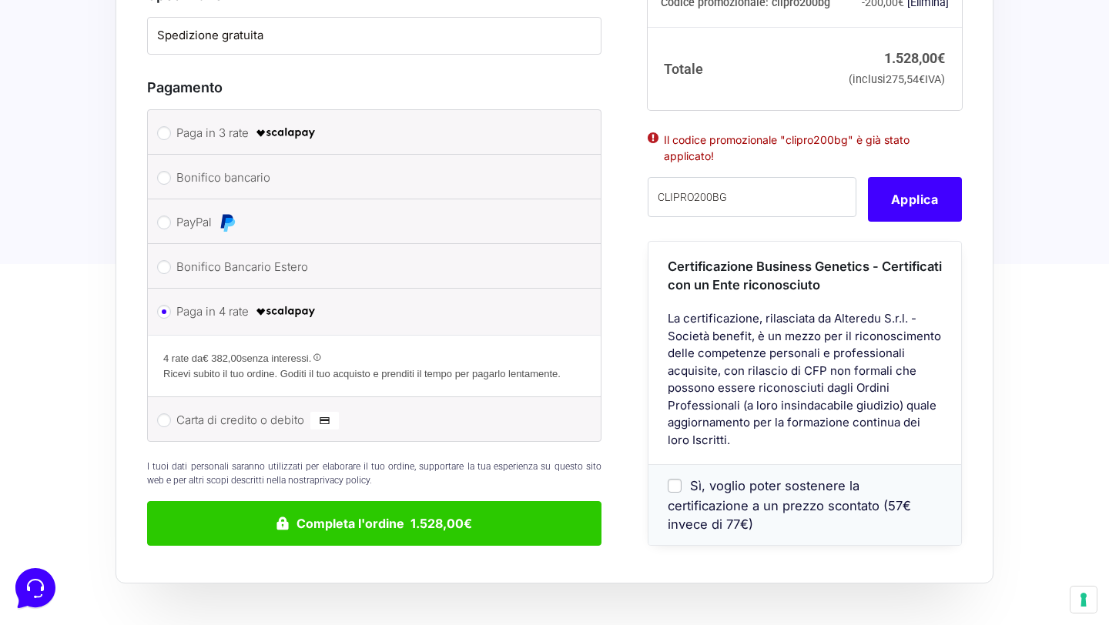
click at [186, 211] on label "PayPal" at bounding box center [371, 222] width 390 height 23
click at [171, 216] on input "PayPal" at bounding box center [164, 223] width 14 height 14
radio input "true"
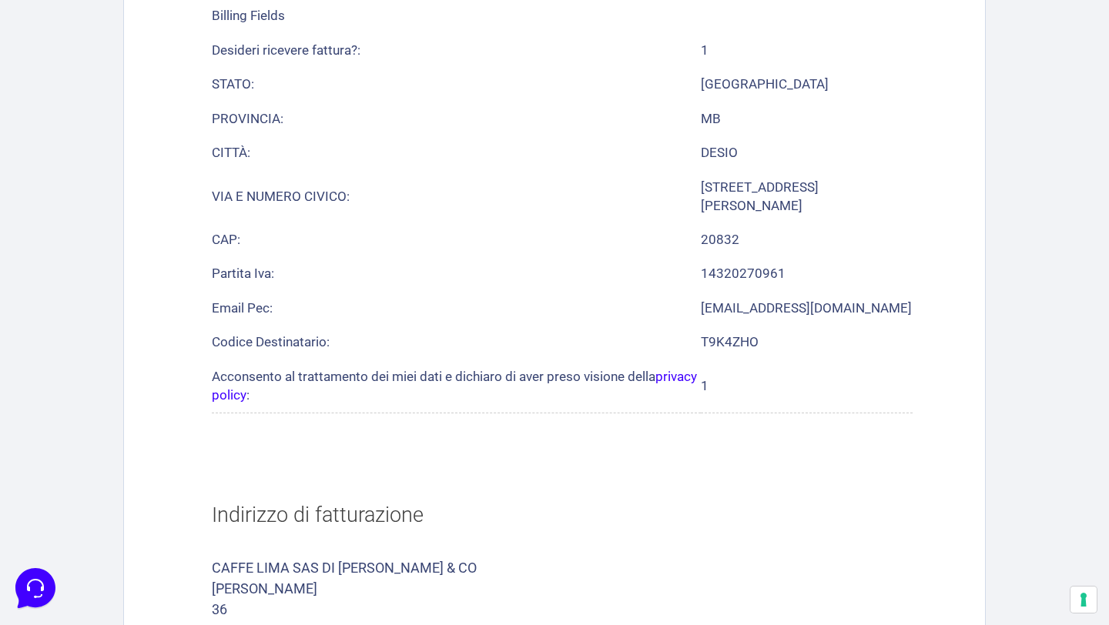
scroll to position [1069, 0]
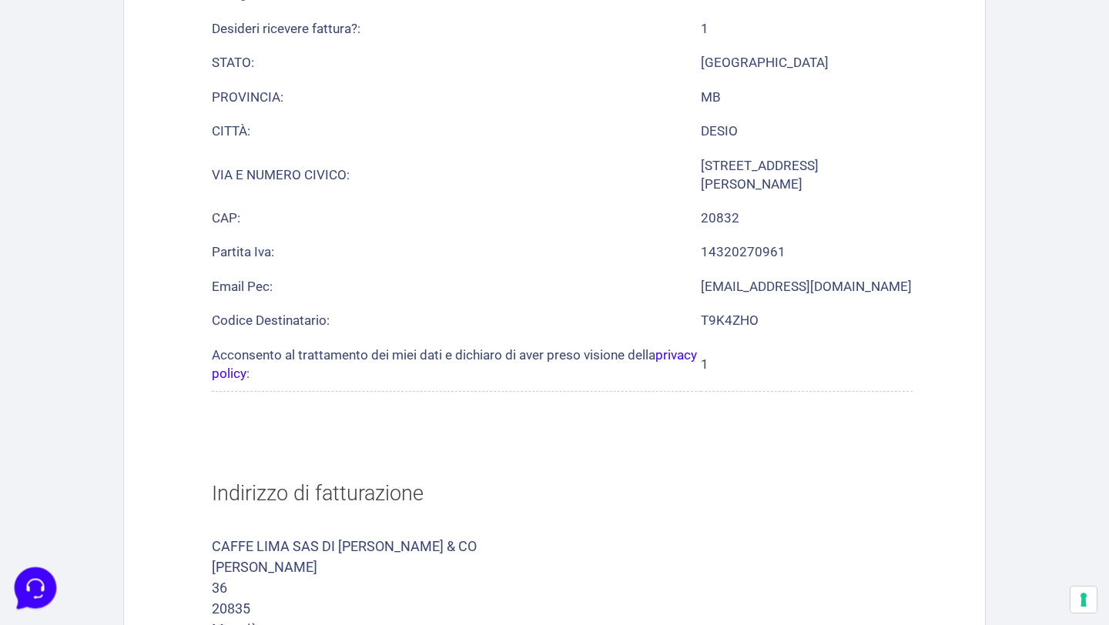
click at [36, 581] on icon at bounding box center [34, 587] width 40 height 40
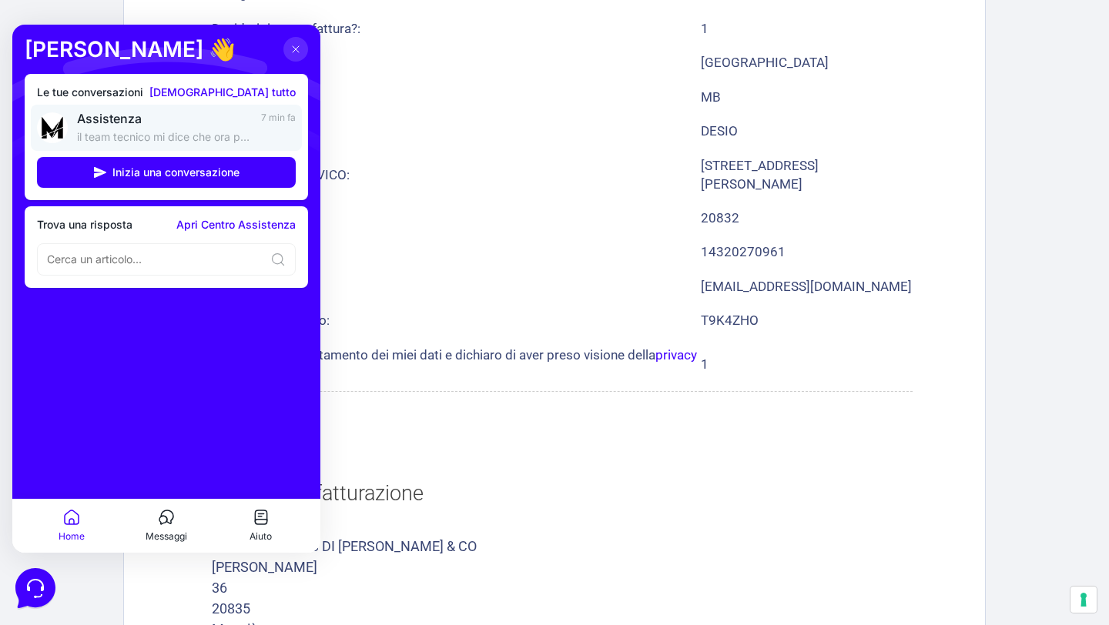
click at [173, 117] on span "Assistenza" at bounding box center [164, 118] width 175 height 15
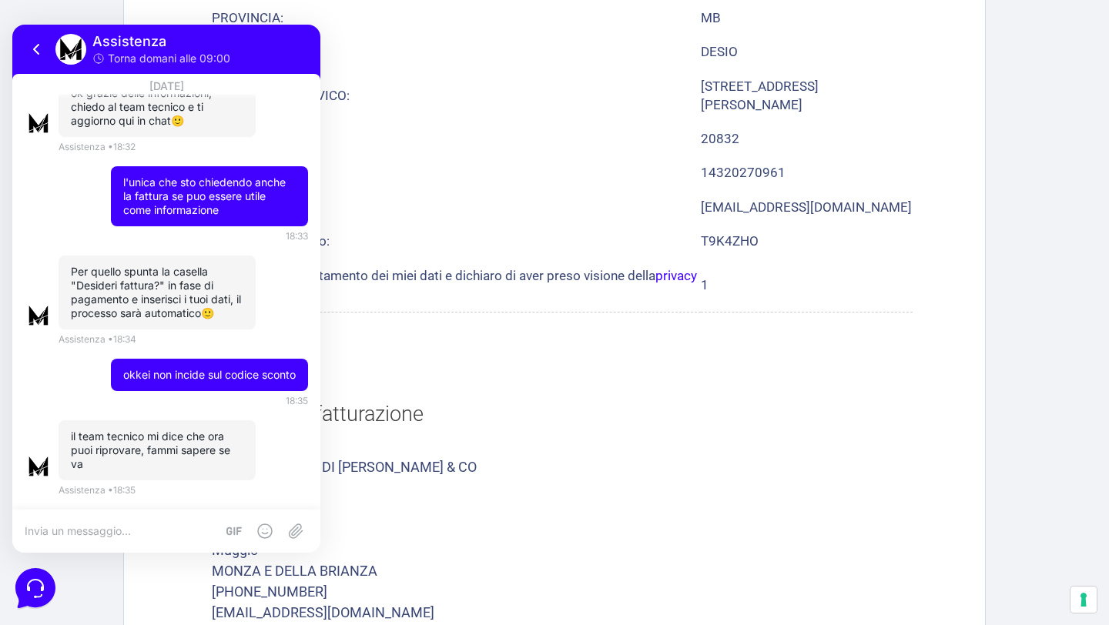
scroll to position [1151, 0]
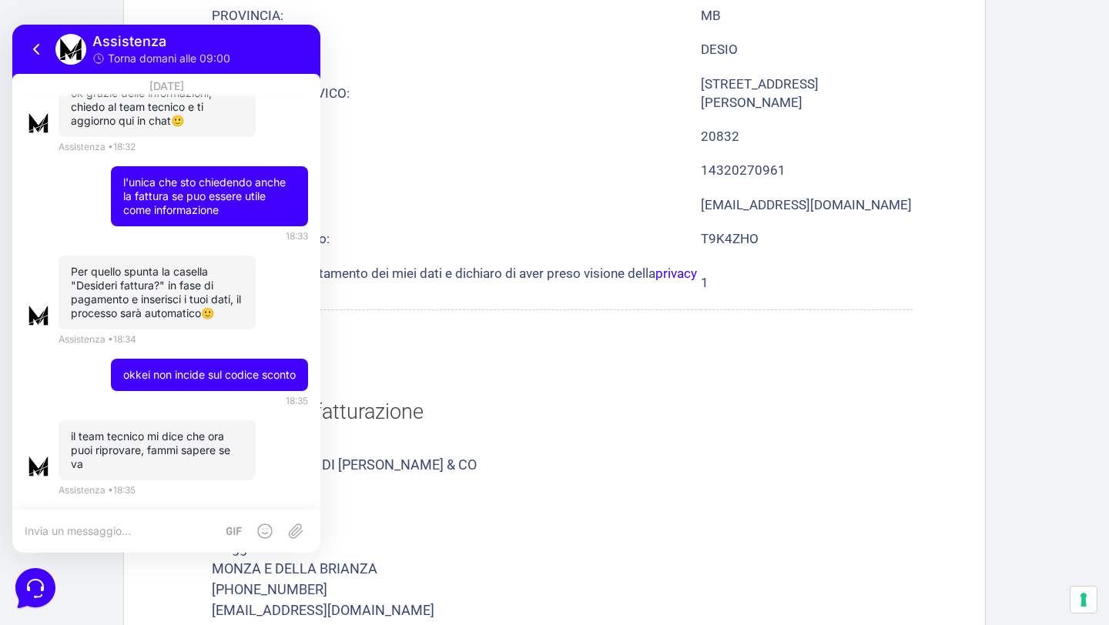
click at [125, 528] on textarea at bounding box center [120, 531] width 191 height 14
type textarea "ANDATA!!!"
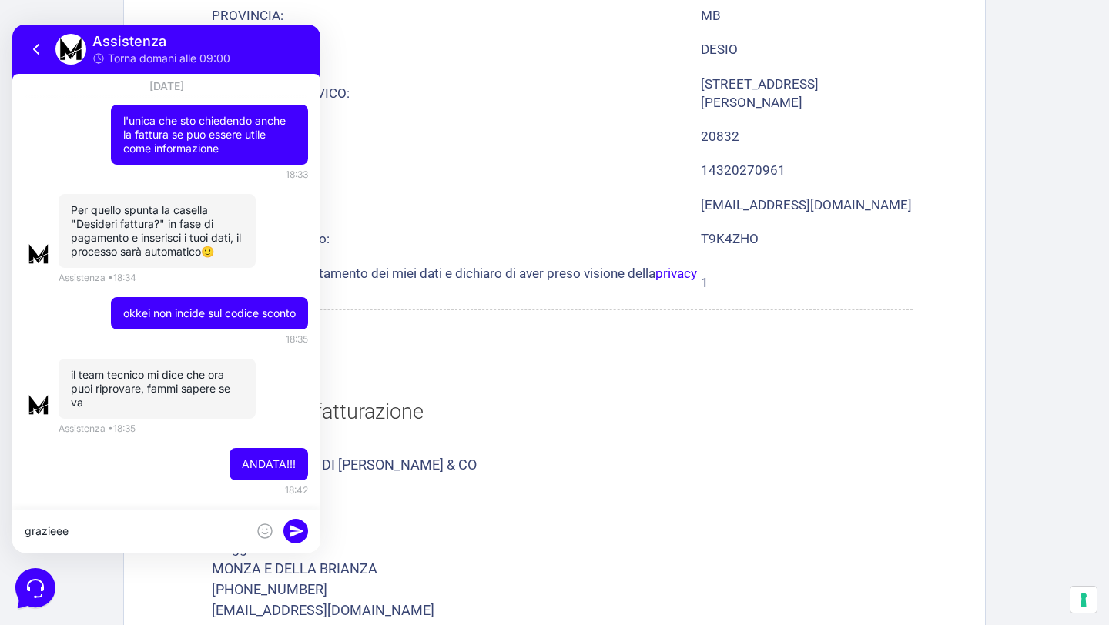
type textarea "grazieee"
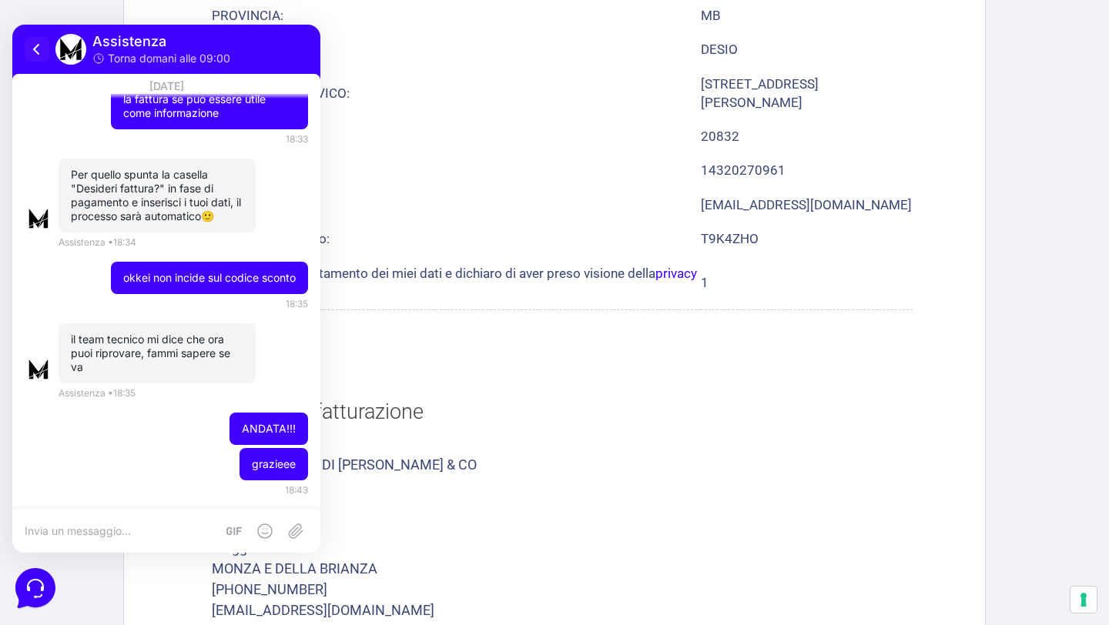
click at [39, 50] on icon at bounding box center [37, 49] width 18 height 18
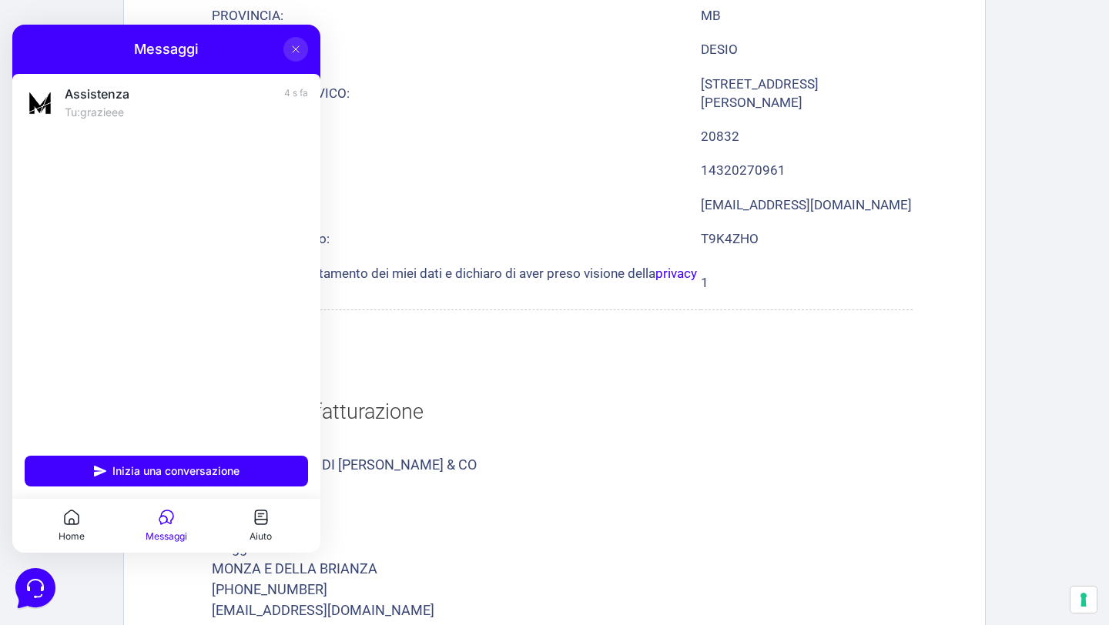
click at [303, 55] on button at bounding box center [295, 49] width 25 height 25
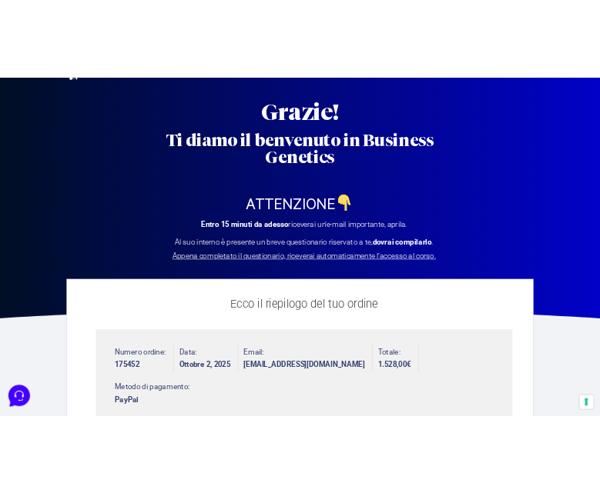
scroll to position [40, 0]
